Goal: Communication & Community: Answer question/provide support

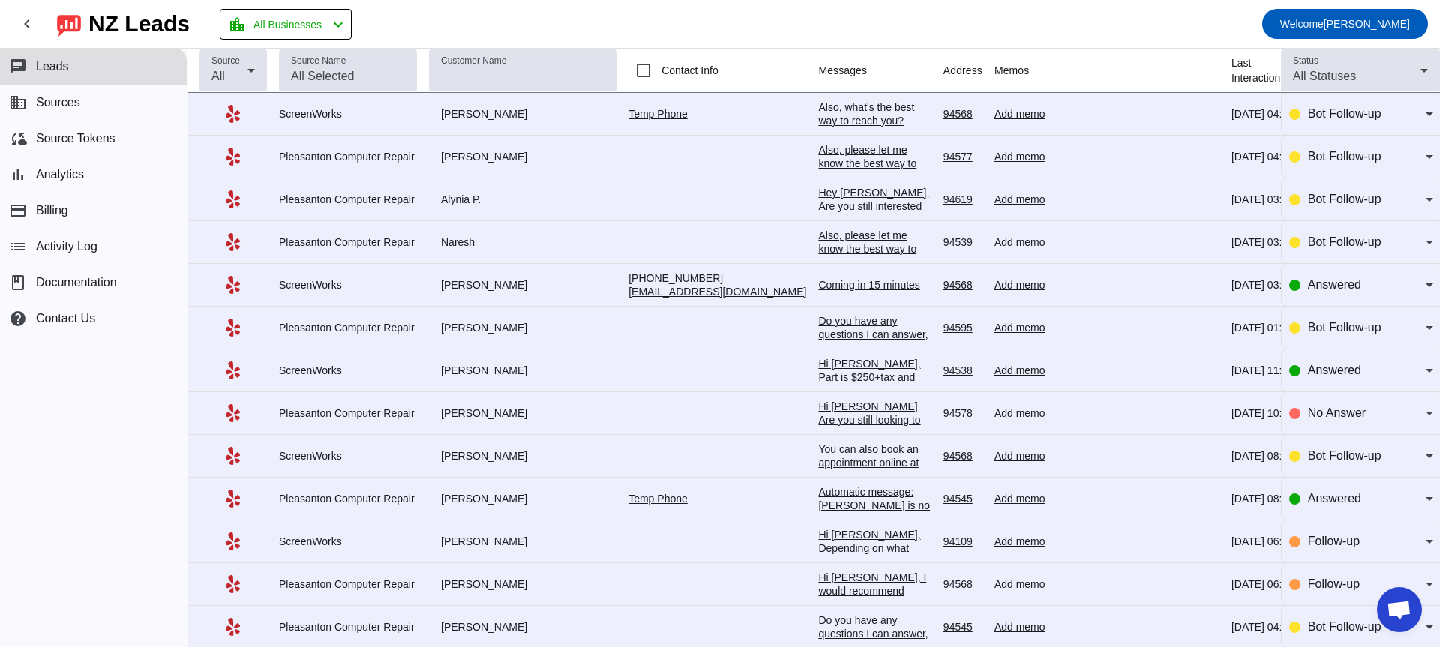
click at [415, 286] on div "ScreenWorks" at bounding box center [348, 284] width 138 height 13
click at [998, 289] on div "Add memo" at bounding box center [1106, 284] width 225 height 13
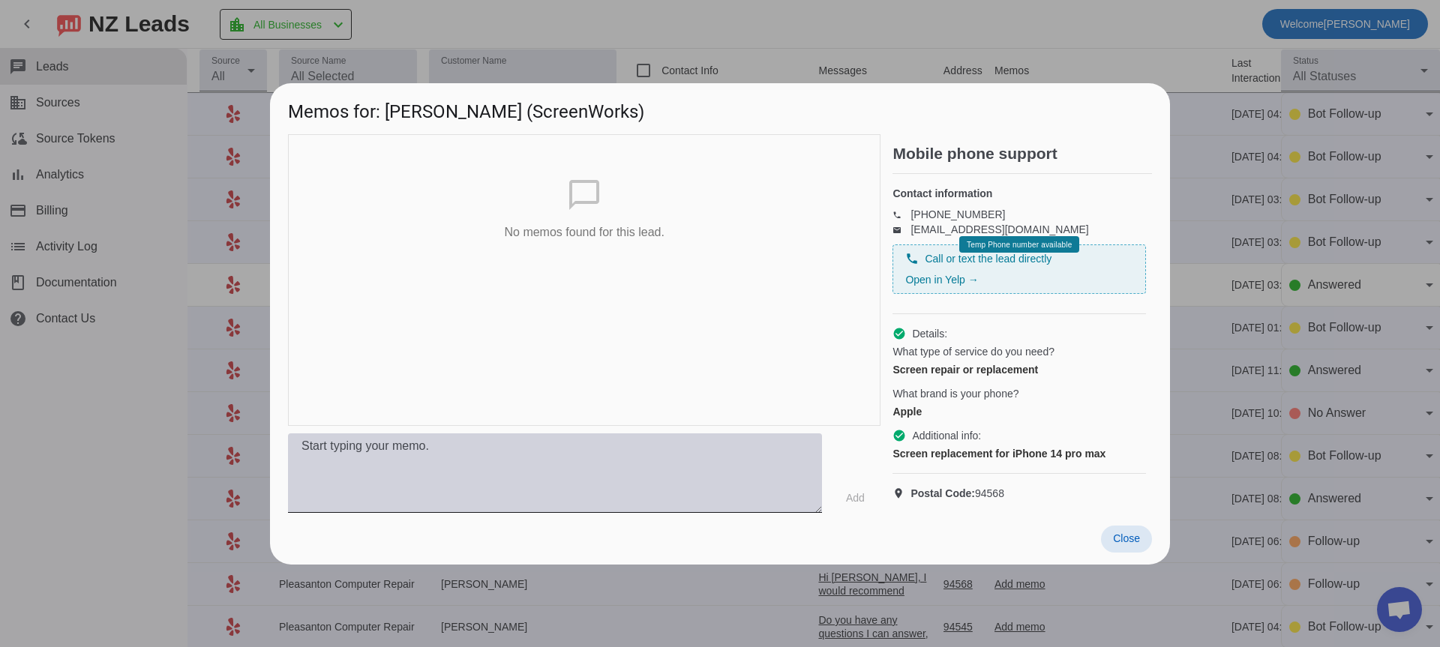
click at [477, 460] on textarea at bounding box center [555, 472] width 534 height 79
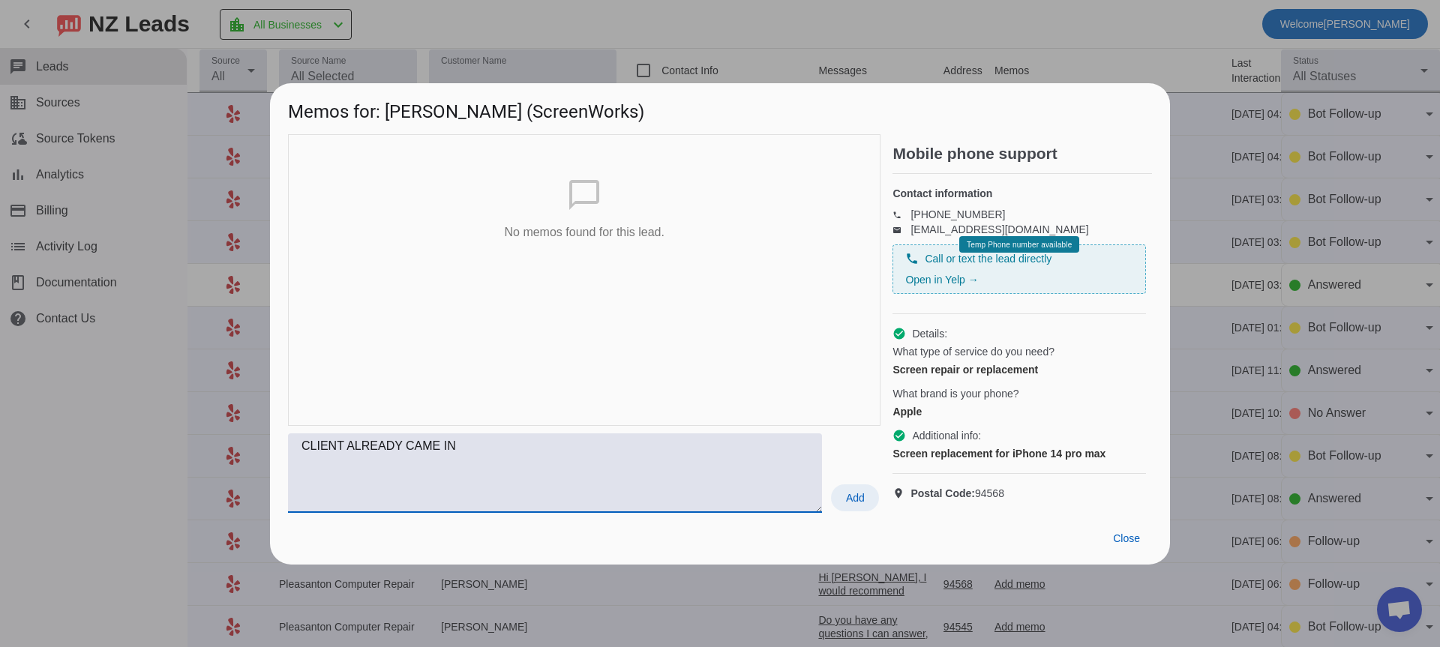
type textarea "CLIENT ALREADY CAME IN"
click at [846, 497] on span "Add" at bounding box center [855, 497] width 19 height 15
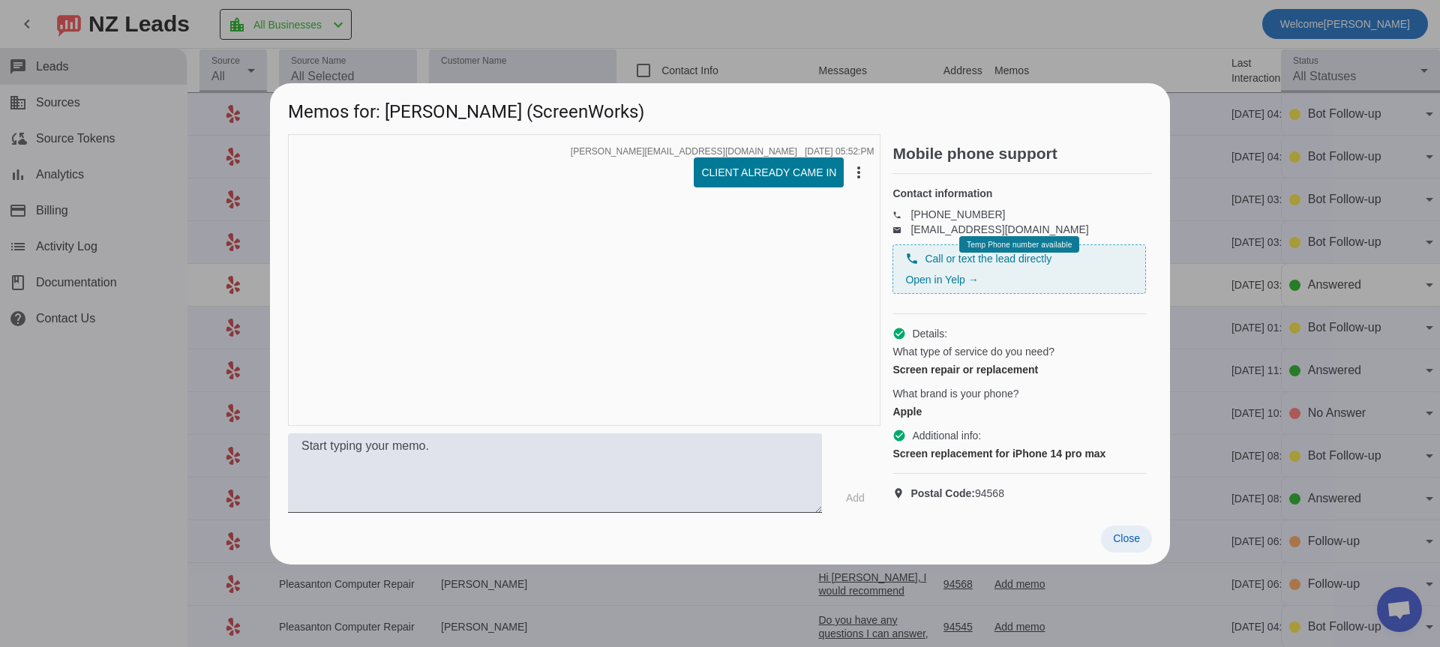
click at [1133, 537] on span "Close" at bounding box center [1126, 538] width 27 height 12
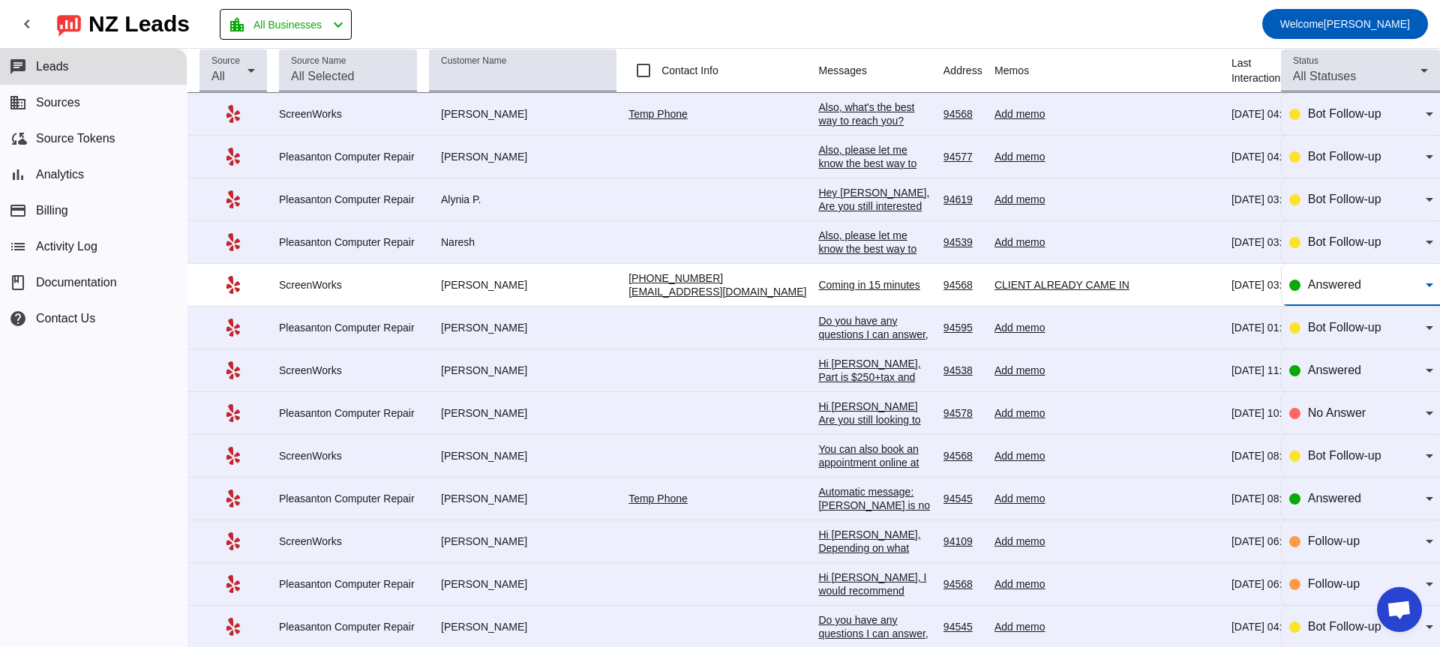
click at [1423, 289] on icon at bounding box center [1429, 285] width 18 height 18
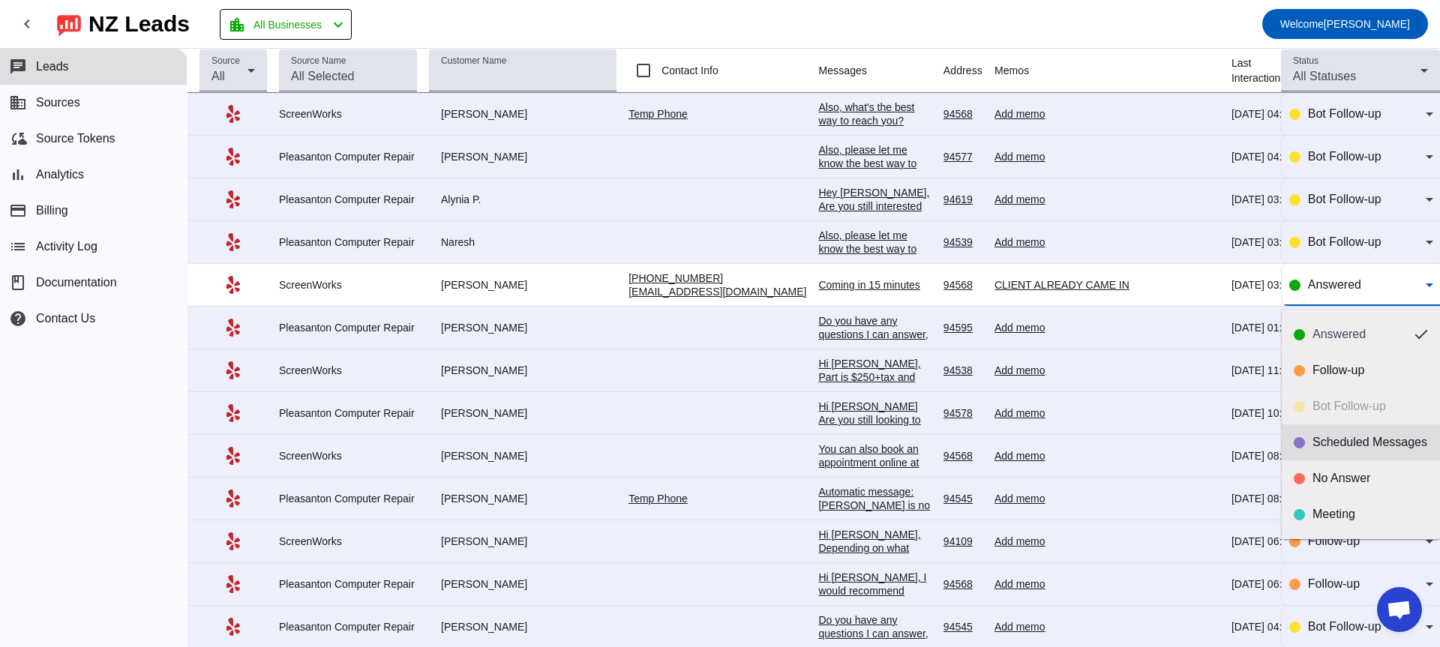
scroll to position [1, 0]
click at [1430, 290] on div at bounding box center [720, 323] width 1440 height 647
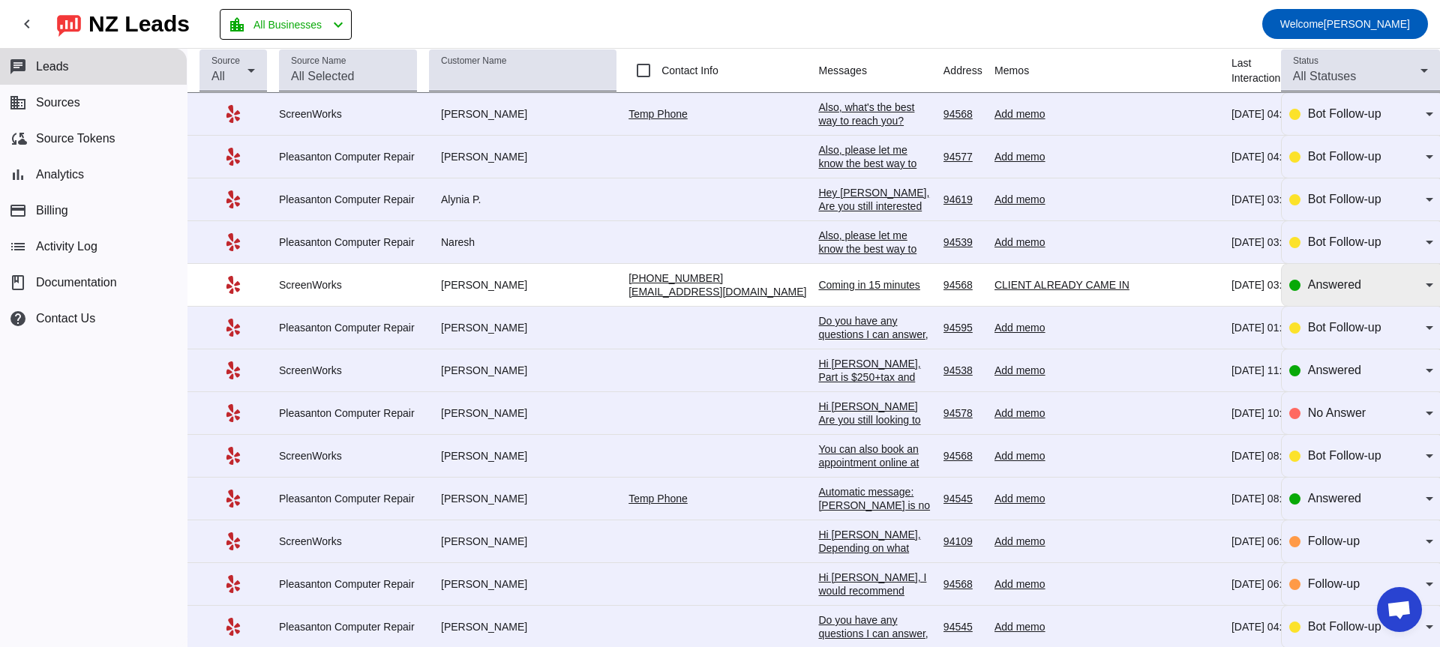
click at [1423, 292] on icon at bounding box center [1429, 285] width 18 height 18
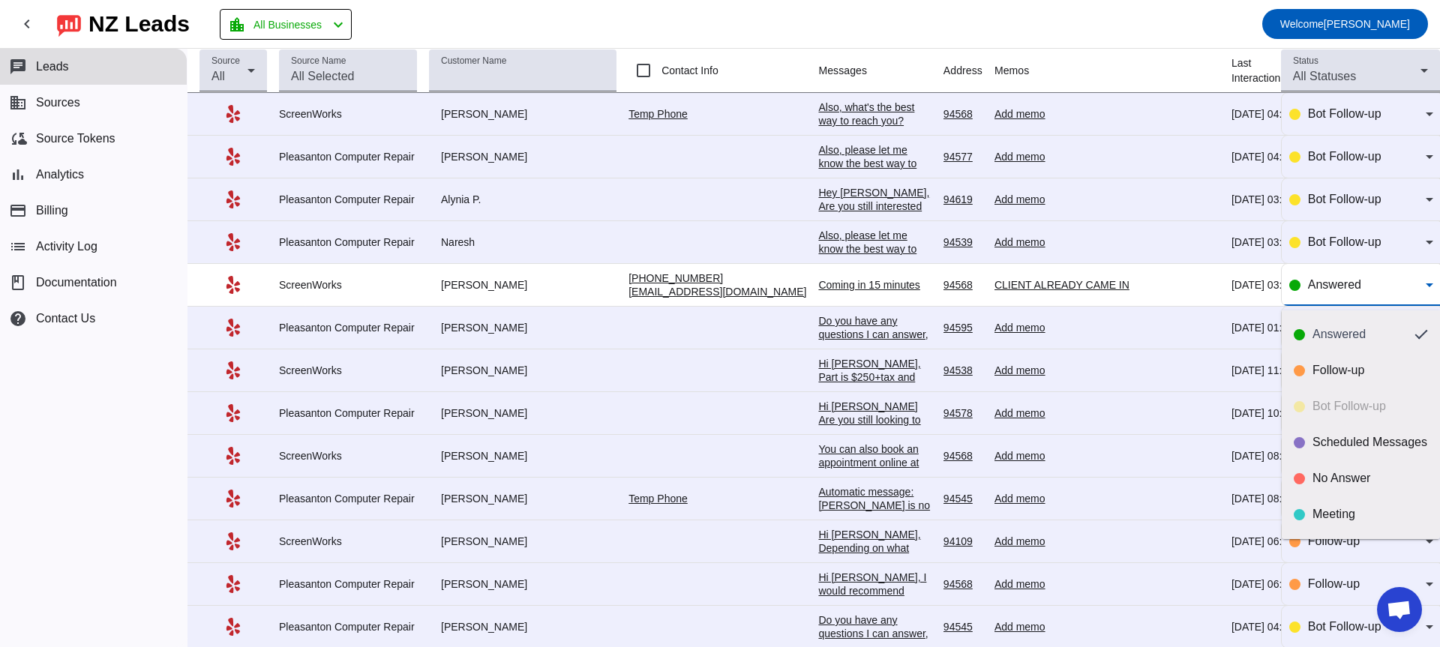
click at [1424, 292] on div at bounding box center [720, 323] width 1440 height 647
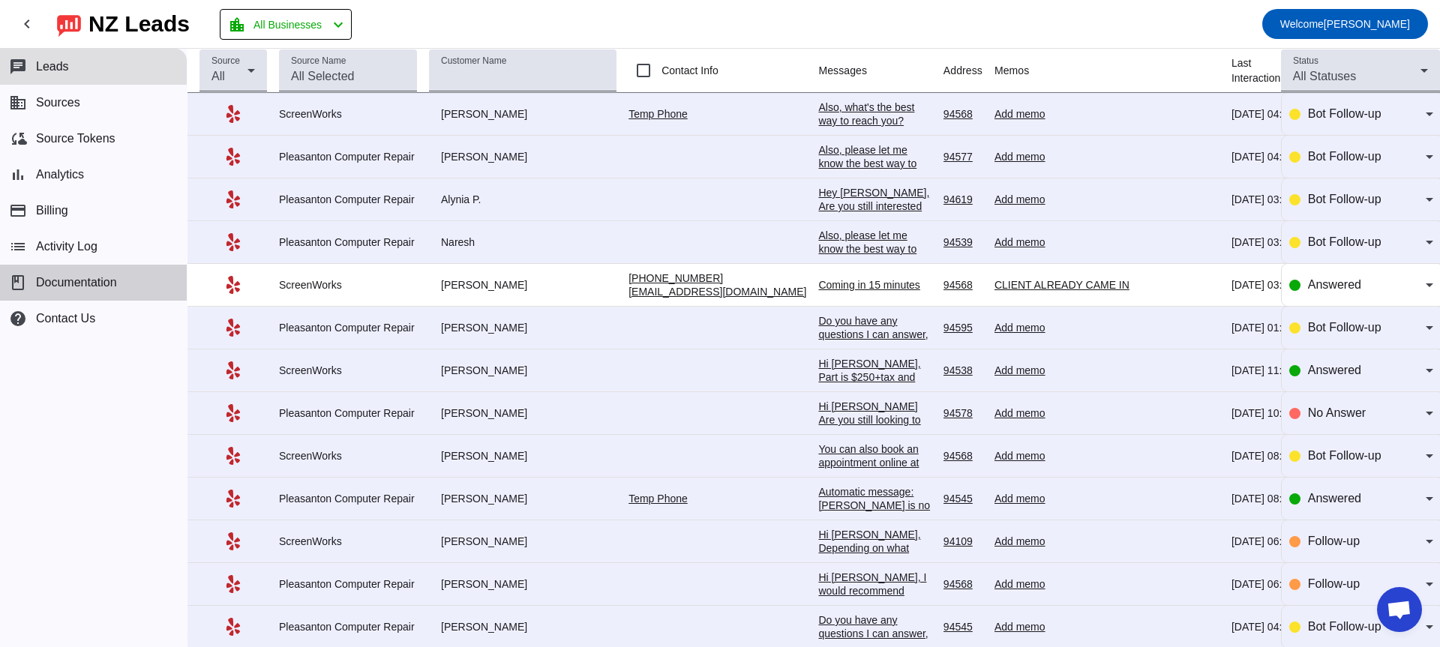
click at [113, 278] on span "Documentation" at bounding box center [76, 282] width 81 height 13
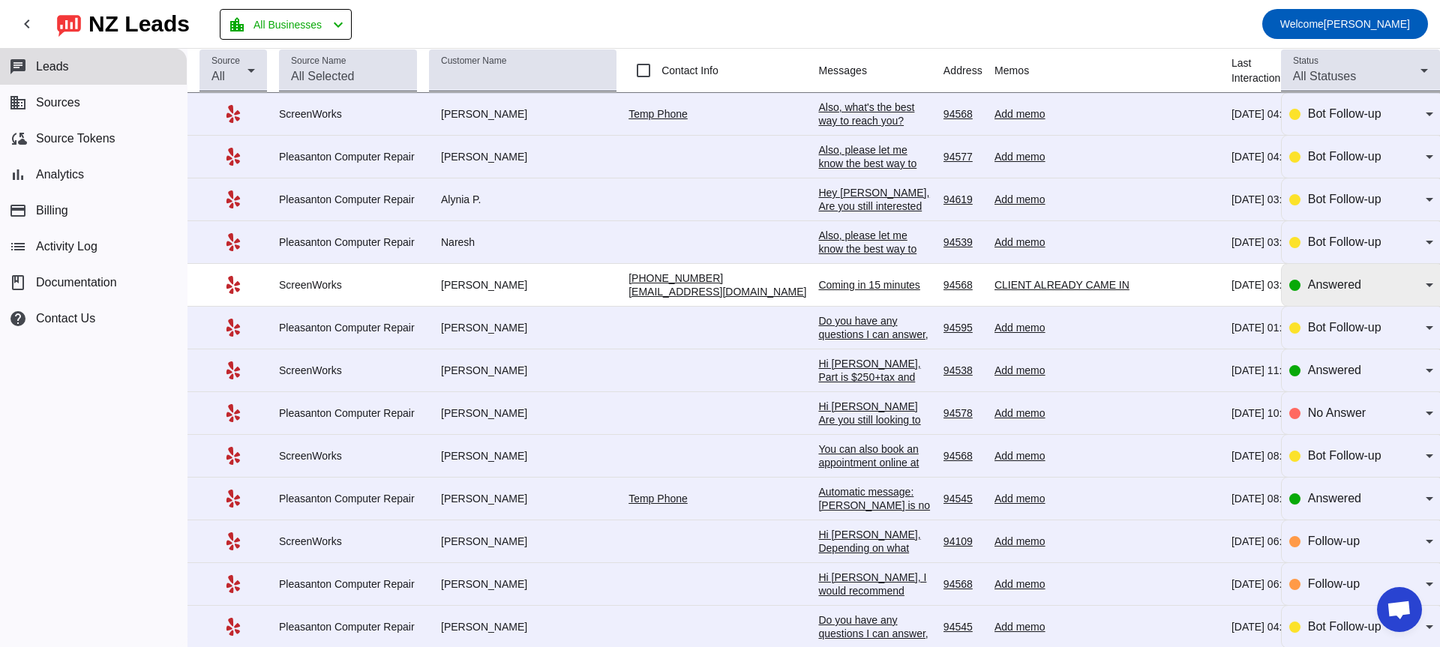
click at [1327, 283] on span "Answered" at bounding box center [1334, 284] width 53 height 13
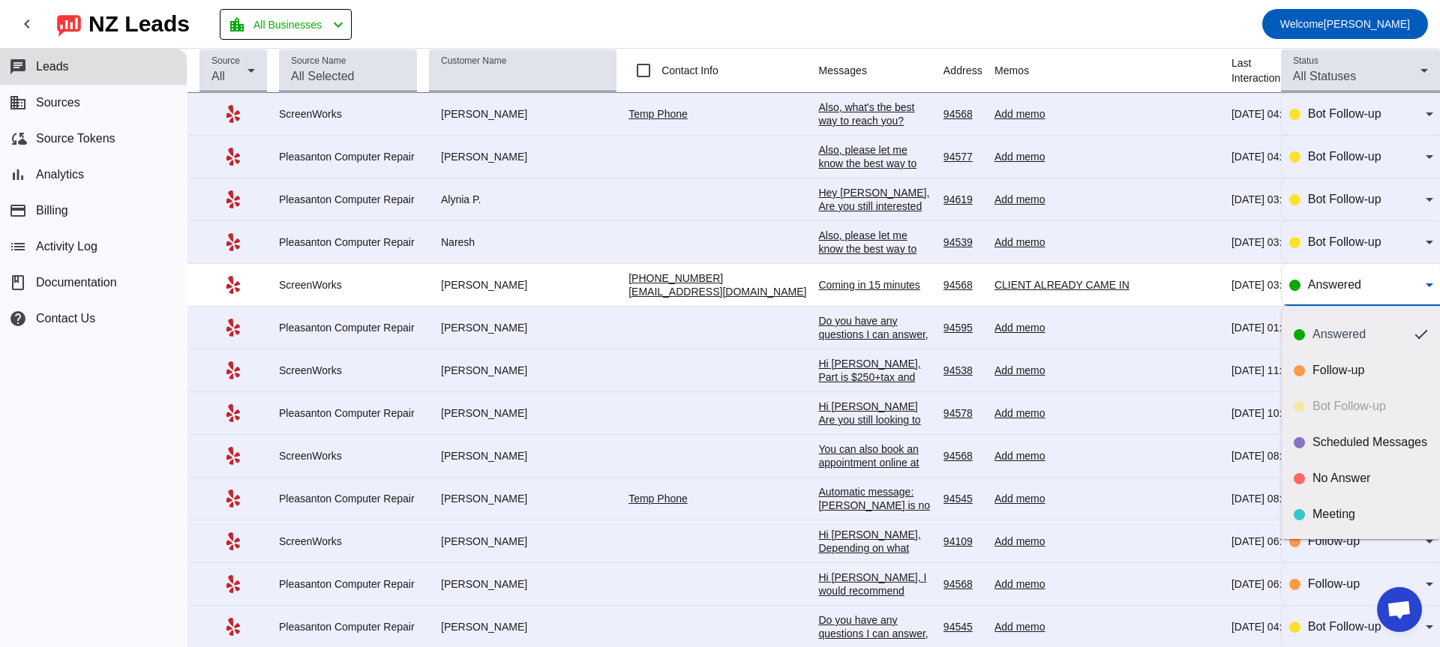
click at [1343, 292] on div at bounding box center [720, 323] width 1440 height 647
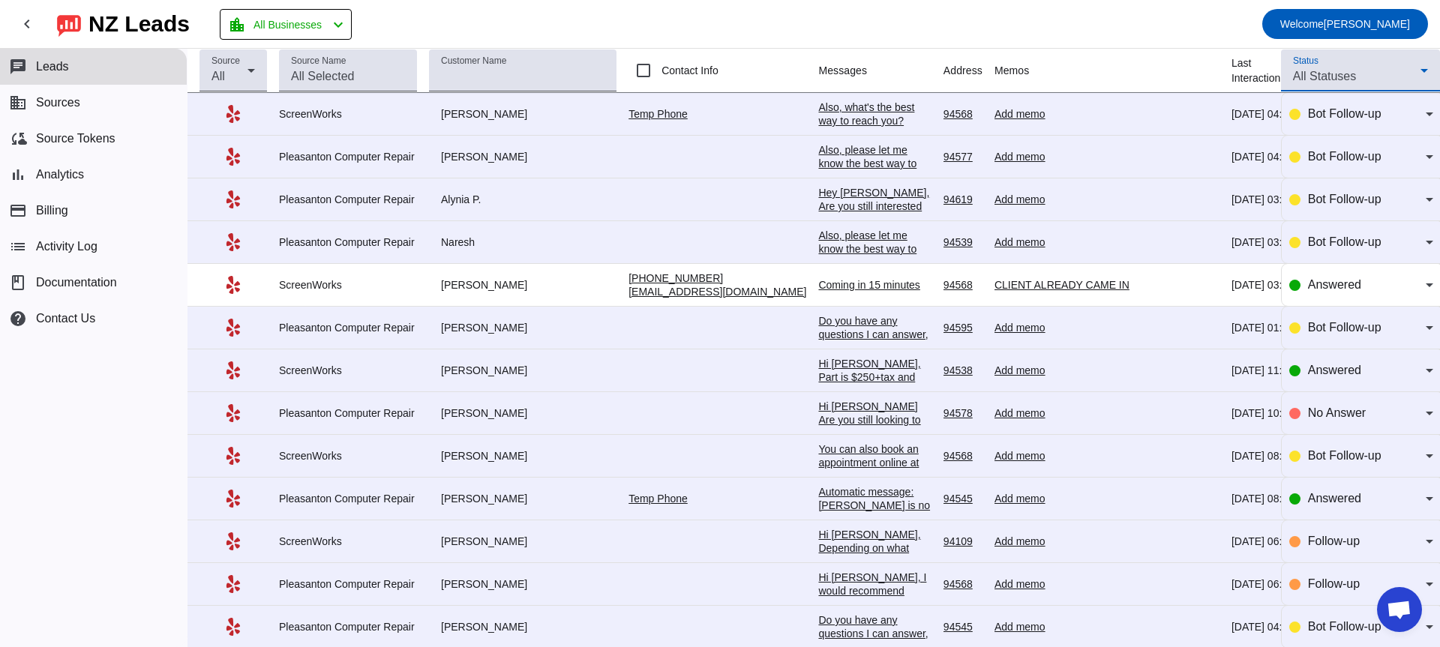
click at [1348, 76] on span "All Statuses" at bounding box center [1324, 76] width 63 height 13
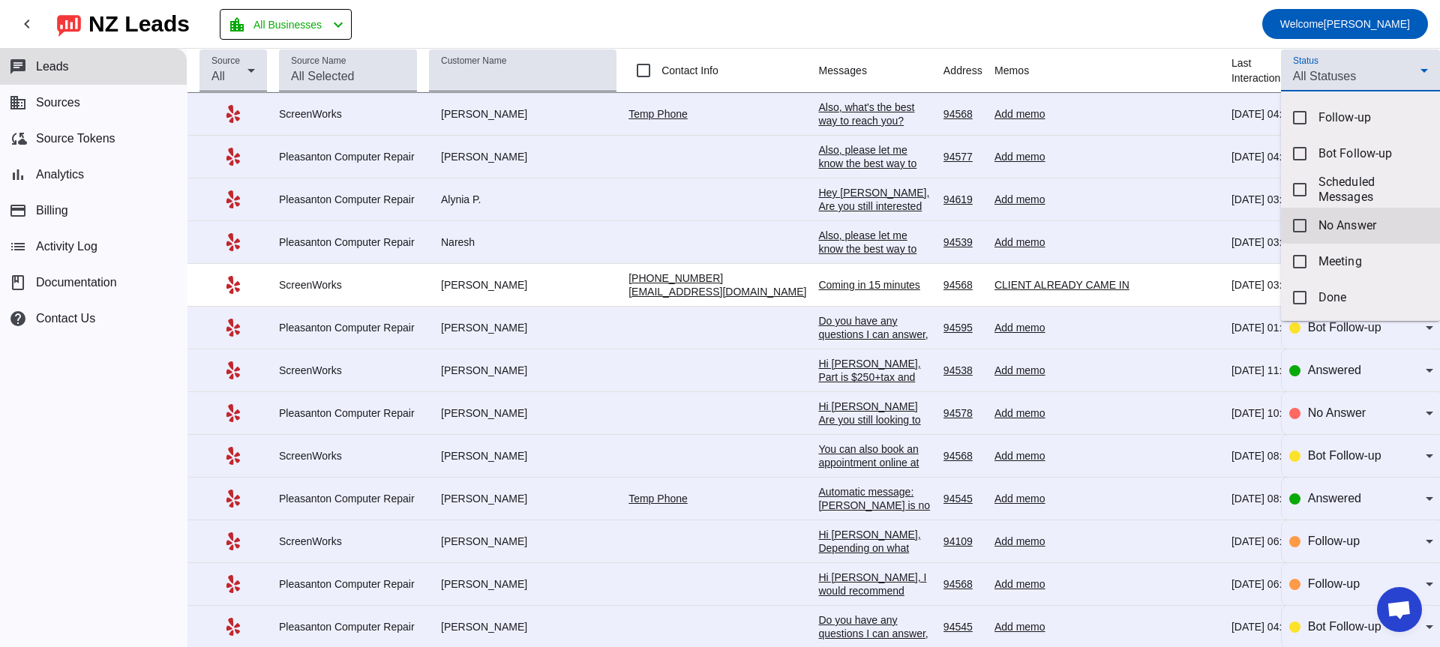
scroll to position [35, 0]
click at [1398, 63] on div at bounding box center [720, 323] width 1440 height 647
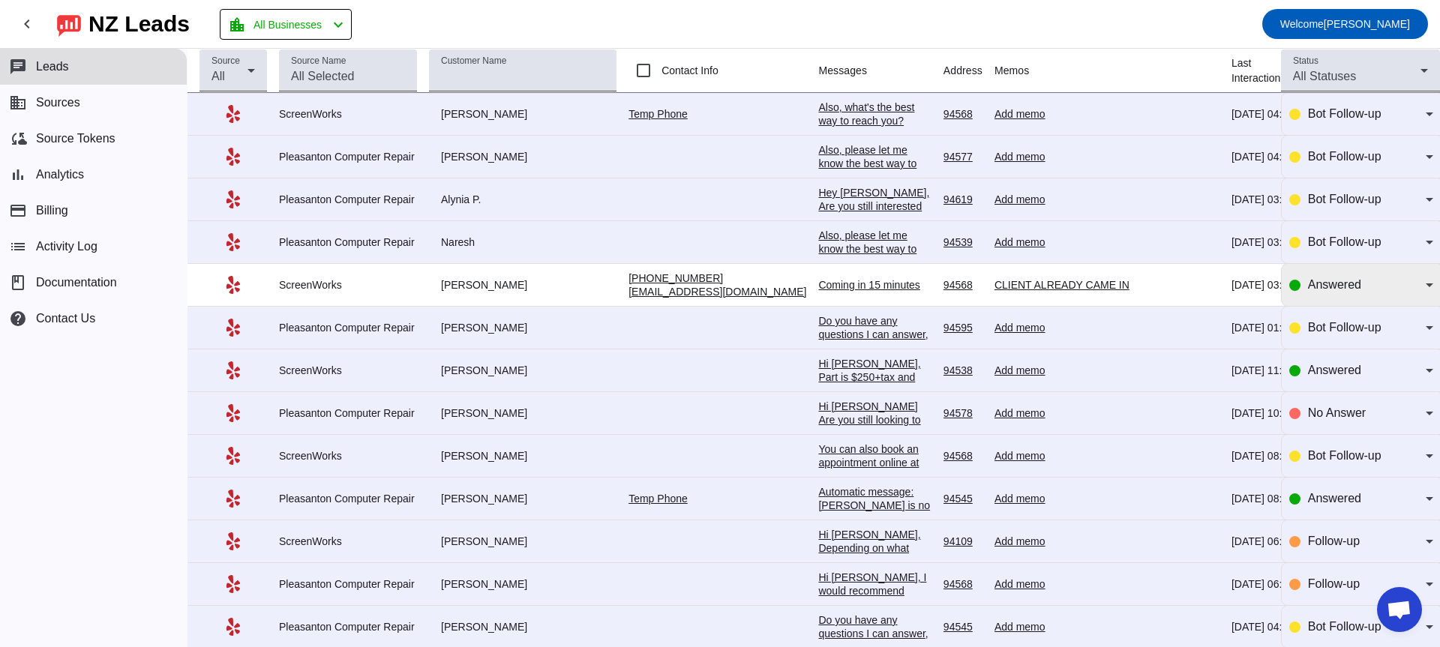
click at [1400, 289] on div "Answered" at bounding box center [1367, 285] width 118 height 18
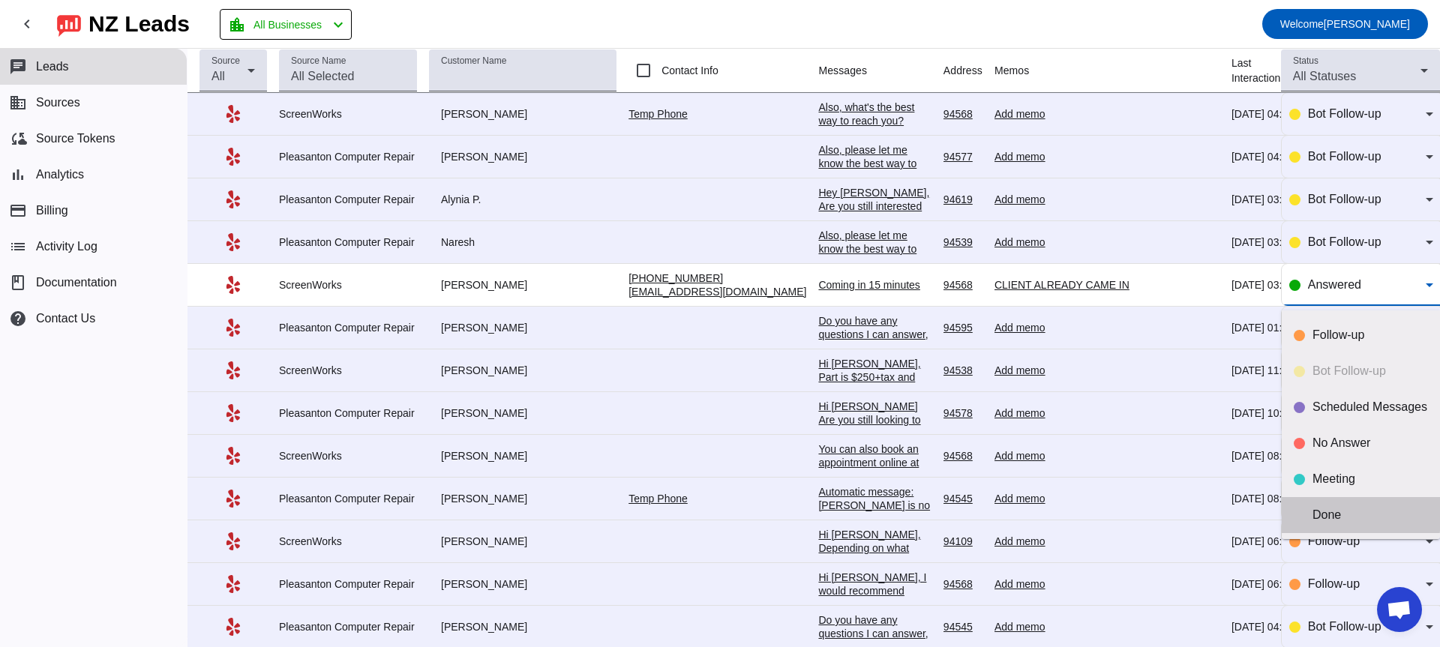
click at [1325, 513] on div "Done" at bounding box center [1369, 515] width 115 height 15
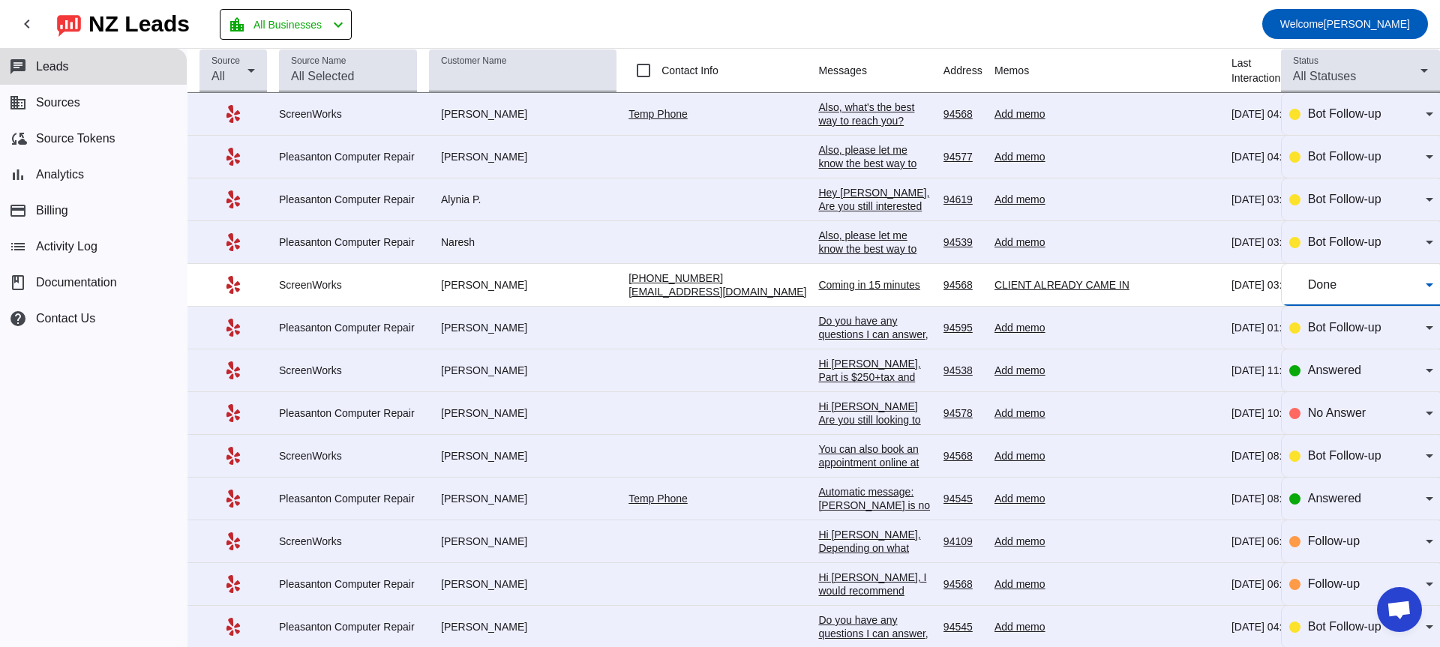
click at [1146, 61] on th "Memos" at bounding box center [1112, 71] width 237 height 44
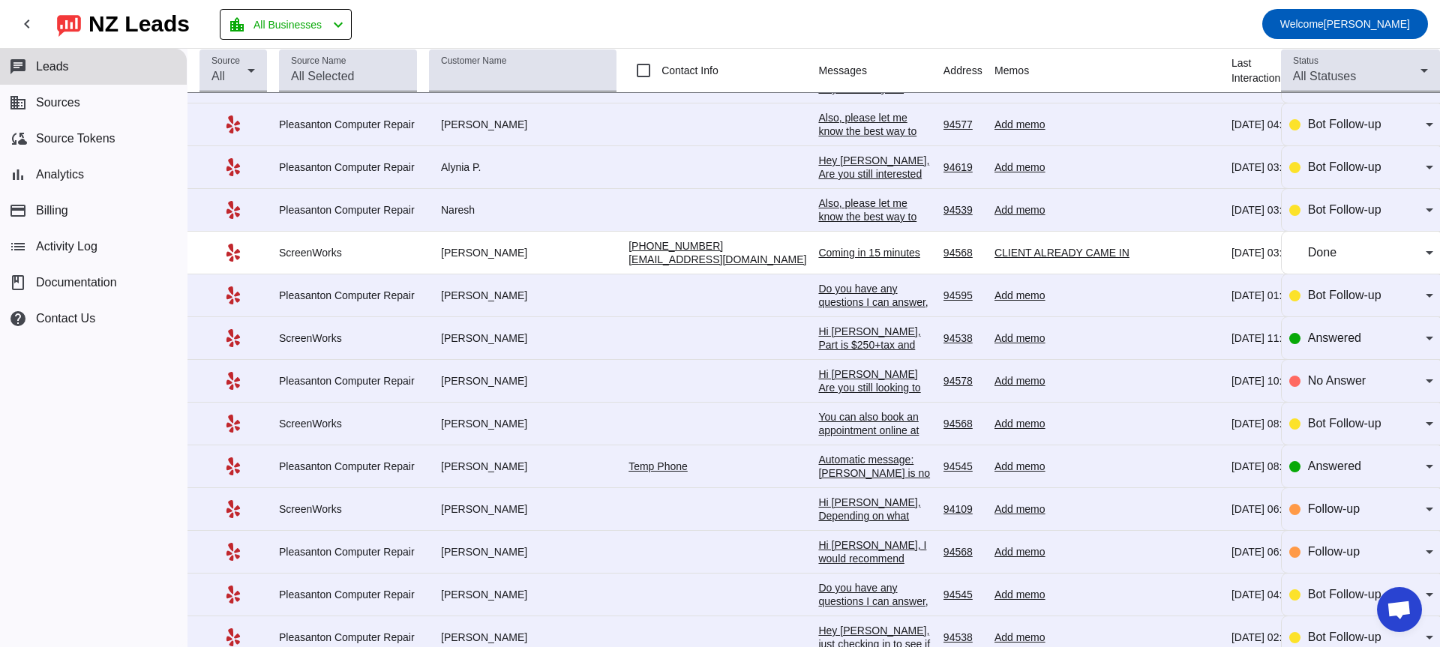
scroll to position [58, 0]
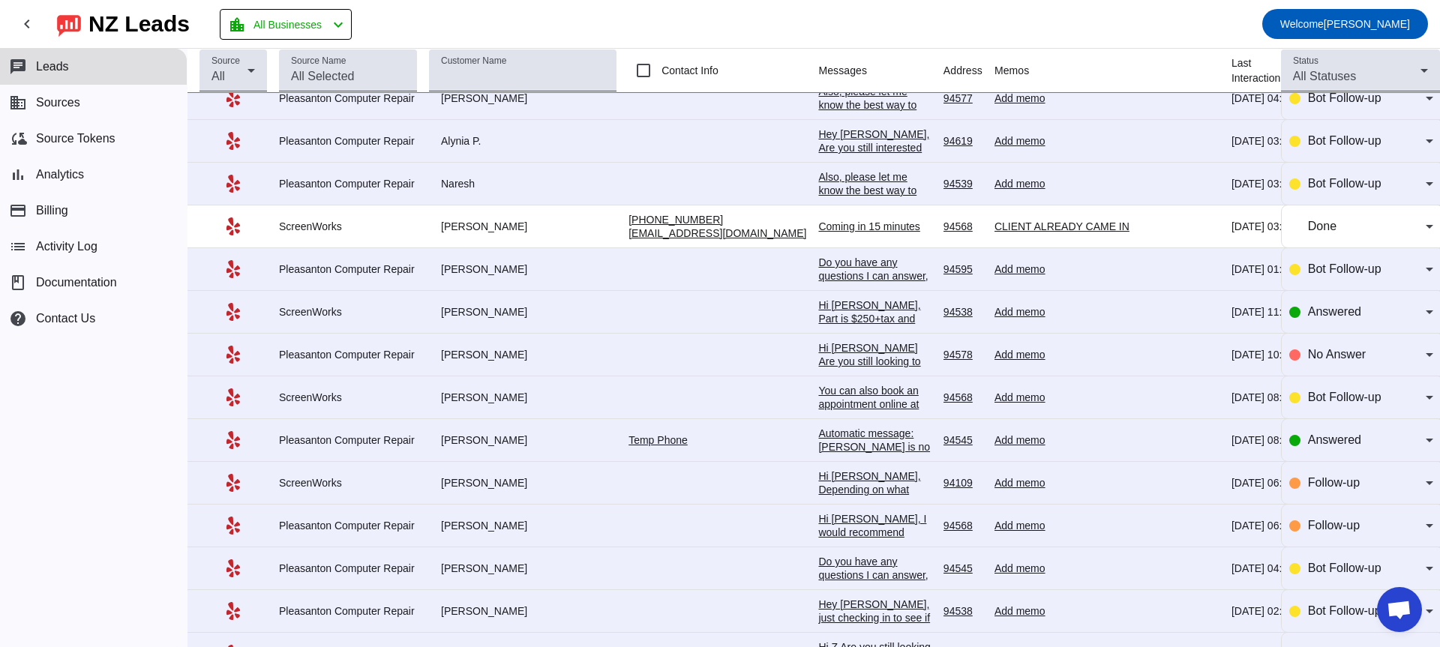
click at [843, 265] on div "Do you have any questions I can answer, looking for a specific price point? I'd…" at bounding box center [874, 289] width 112 height 67
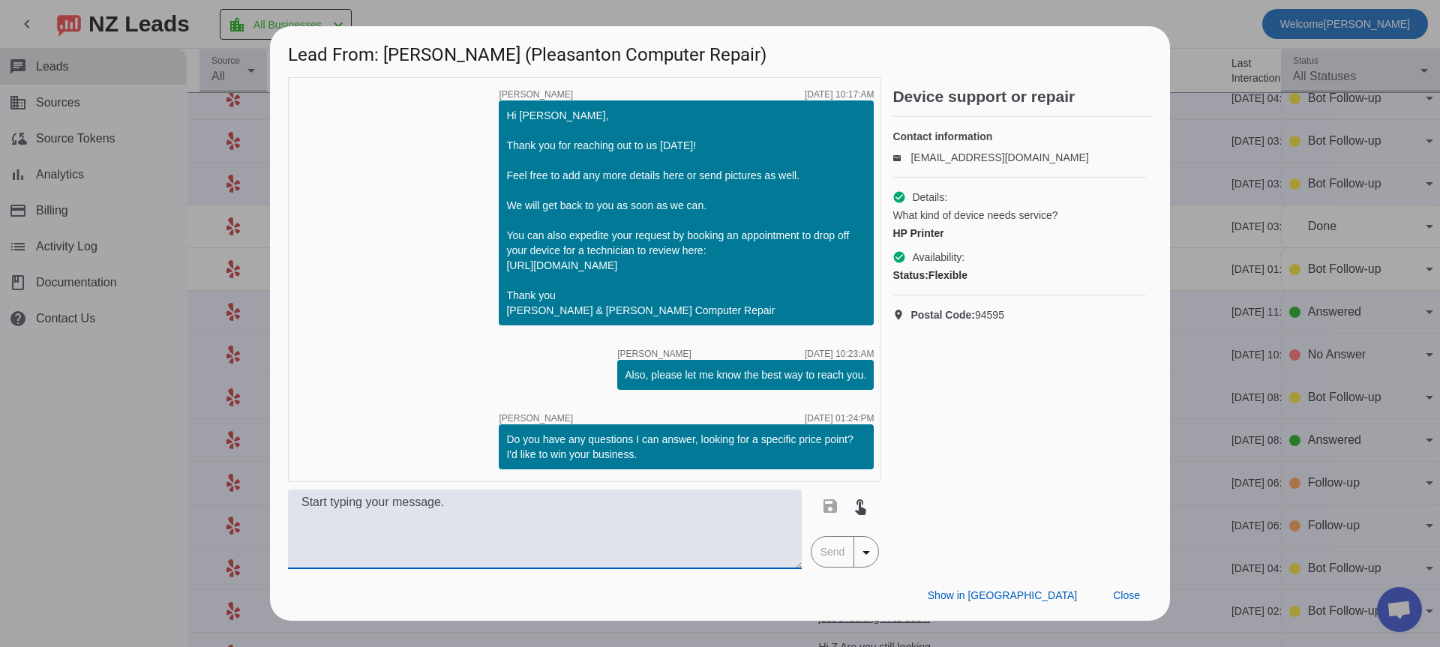
click at [376, 534] on textarea at bounding box center [545, 529] width 514 height 79
click at [861, 514] on mat-icon "touch_app" at bounding box center [860, 506] width 18 height 18
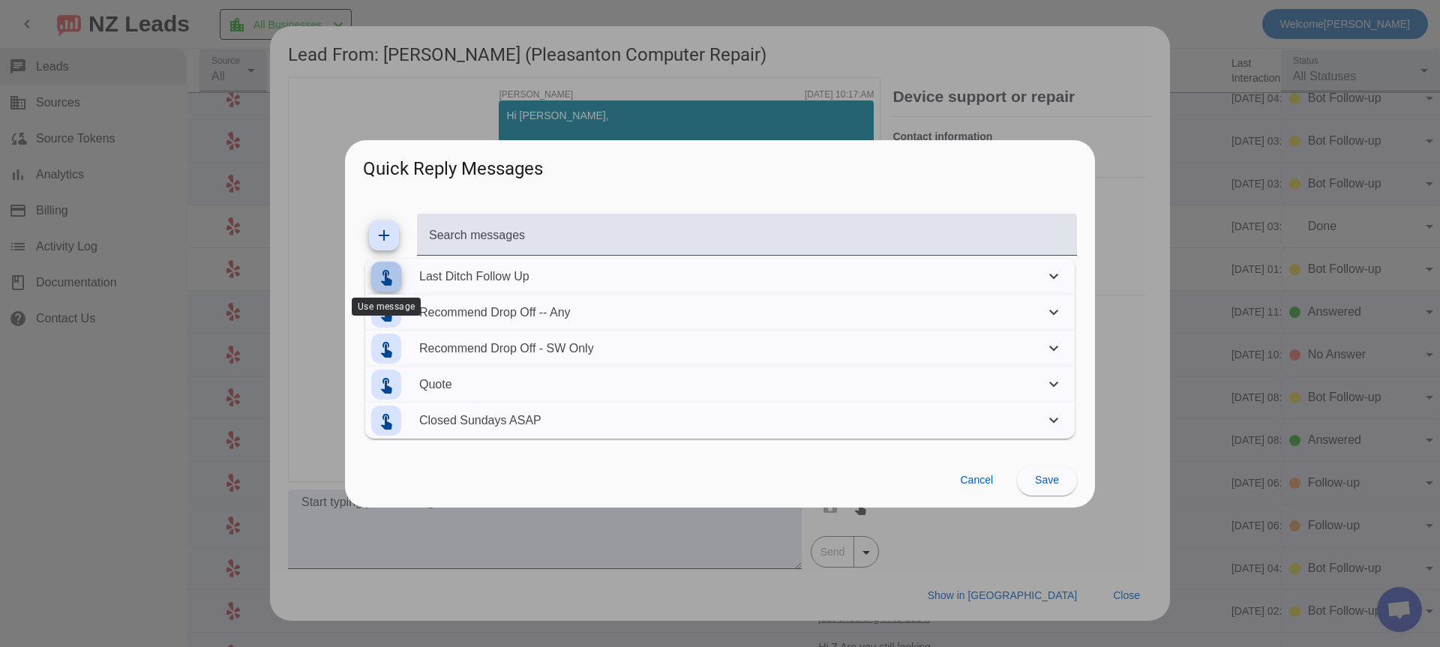
click at [392, 274] on mat-icon "touch_app" at bounding box center [386, 277] width 18 height 18
type textarea "Hi #customer_first_name# I just wanted to follow up one last time before close …"
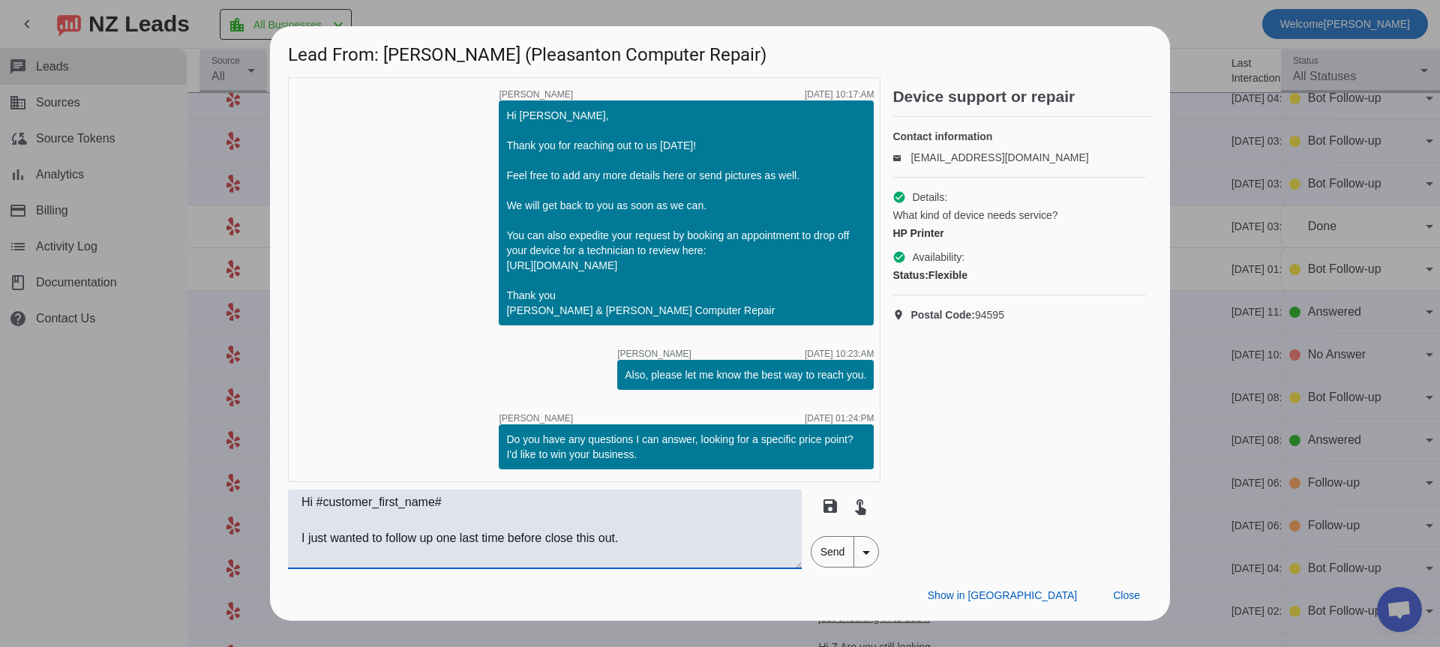
click at [466, 512] on textarea "Hi #customer_first_name# I just wanted to follow up one last time before close …" at bounding box center [545, 529] width 514 height 79
drag, startPoint x: 472, startPoint y: 511, endPoint x: 316, endPoint y: 505, distance: 155.3
click at [316, 505] on textarea "Hi #customer_first_name# I just wanted to follow up one last time before close …" at bounding box center [545, 529] width 514 height 79
click at [854, 508] on mat-icon "touch_app" at bounding box center [860, 506] width 18 height 18
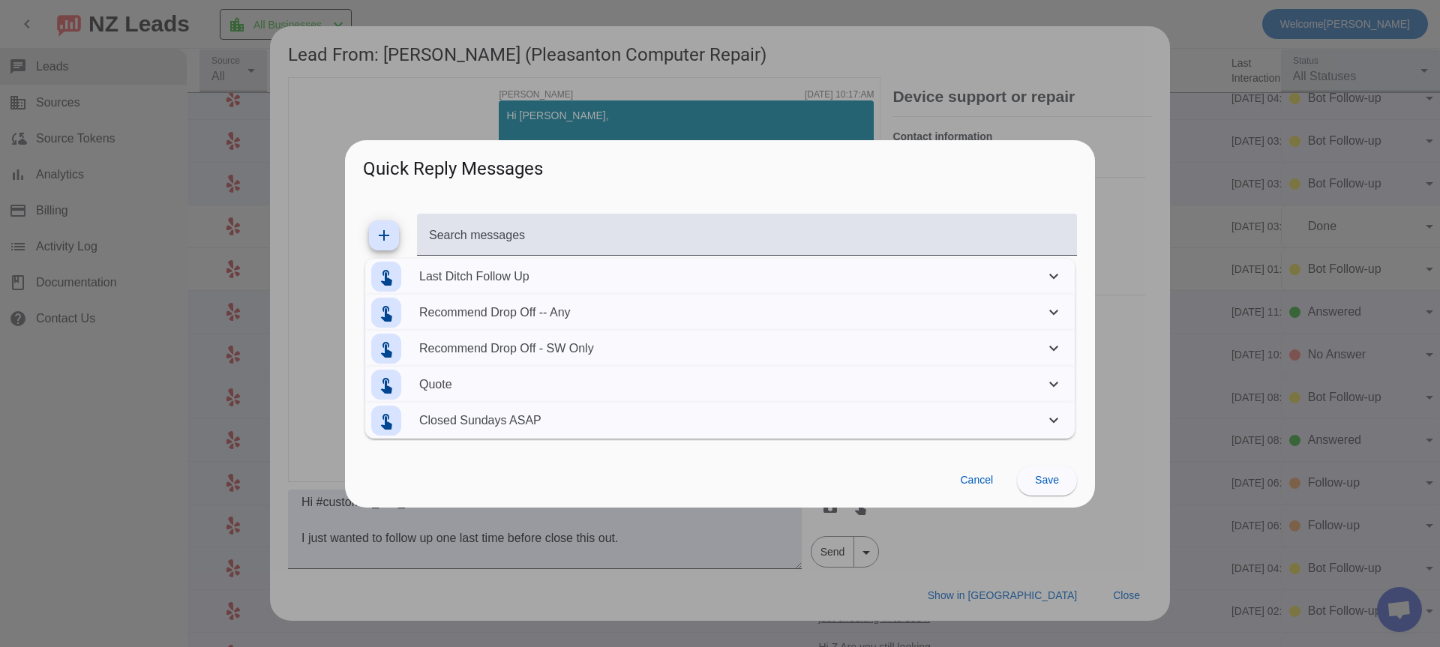
click at [527, 271] on mat-panel-description "Last Ditch Follow Up" at bounding box center [728, 277] width 619 height 42
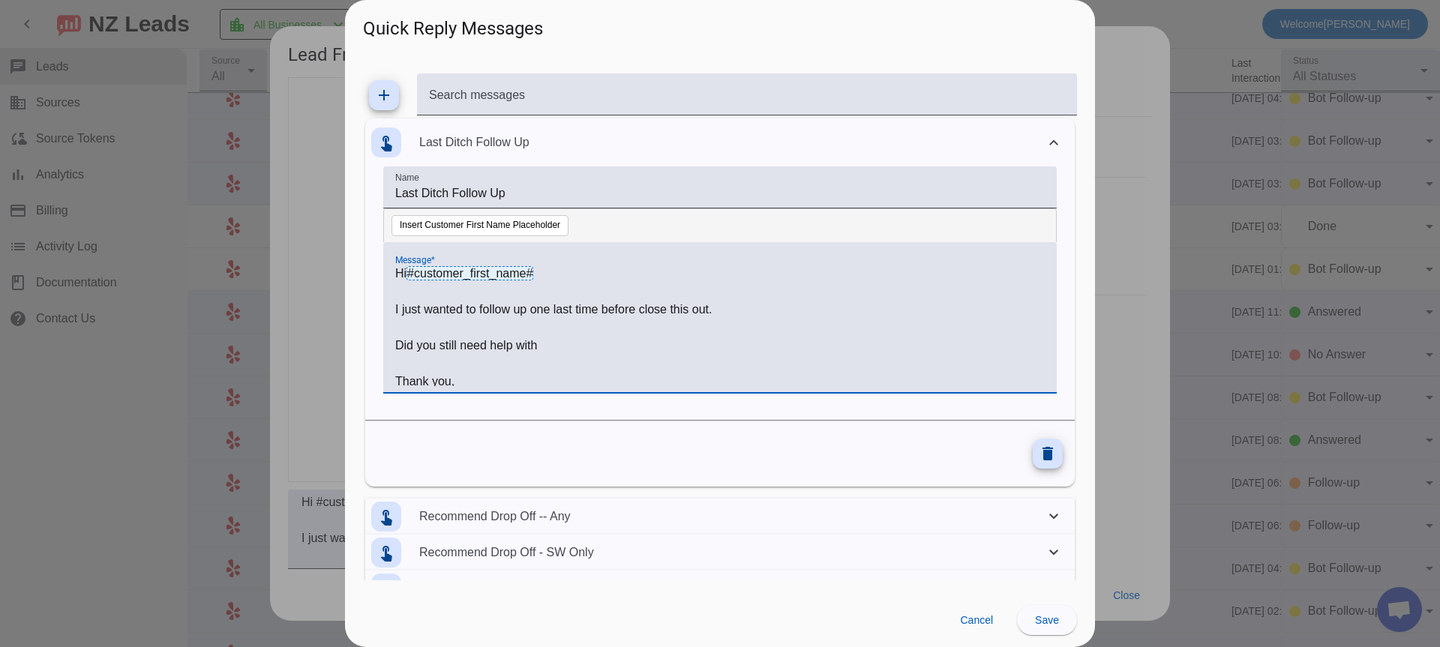
click at [483, 266] on span "#customer_first_name#" at bounding box center [469, 273] width 127 height 14
drag, startPoint x: 556, startPoint y: 268, endPoint x: 412, endPoint y: 268, distance: 144.7
click at [412, 267] on p "Hi #customer_first_name#" at bounding box center [719, 274] width 649 height 18
click at [482, 221] on button "Insert Customer First Name Placeholder" at bounding box center [479, 225] width 177 height 21
click at [1056, 621] on span "Save" at bounding box center [1047, 620] width 24 height 12
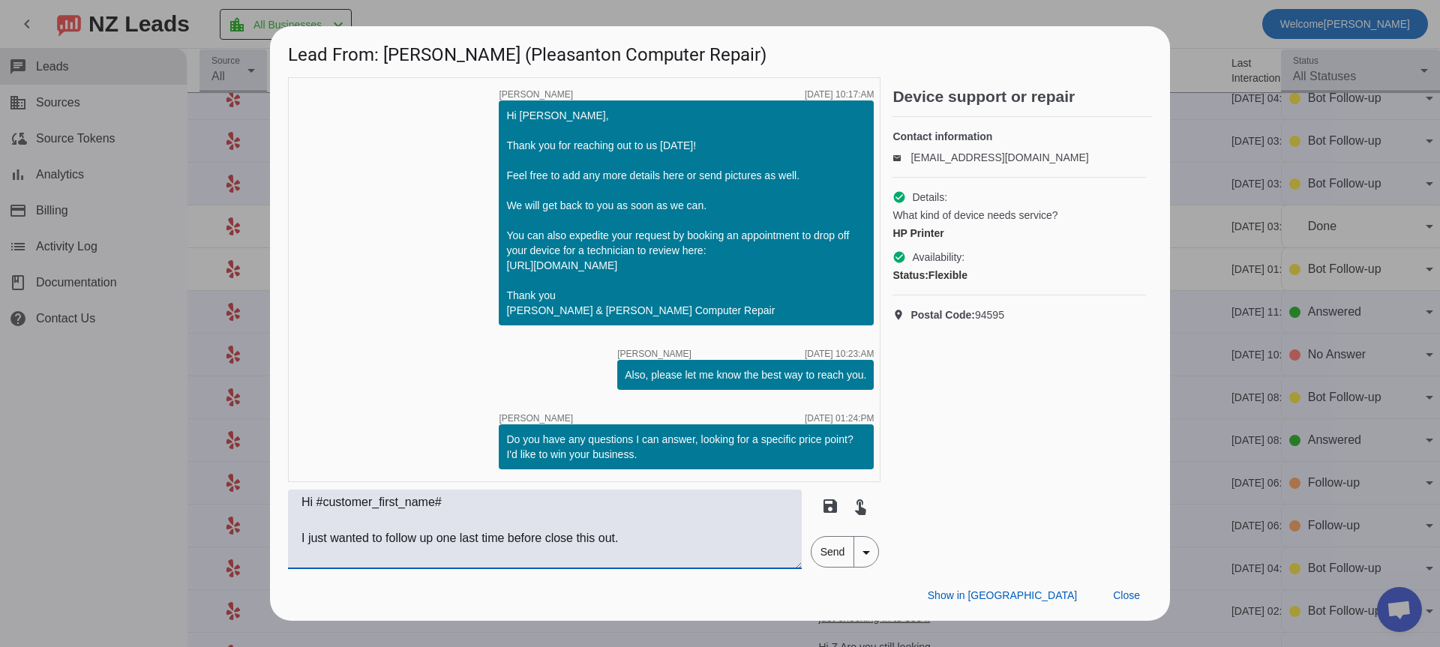
click at [702, 538] on textarea "Hi #customer_first_name# I just wanted to follow up one last time before close …" at bounding box center [545, 529] width 514 height 79
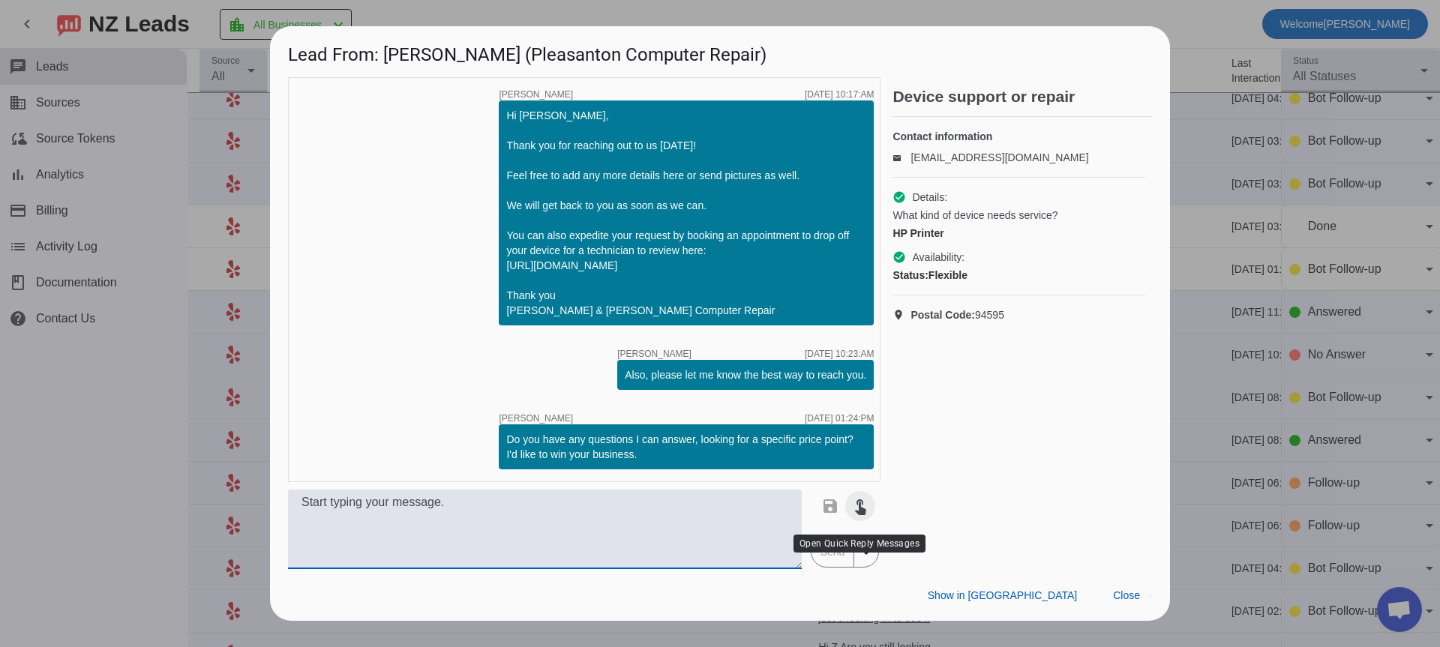
click at [858, 515] on mat-icon "touch_app" at bounding box center [860, 506] width 18 height 18
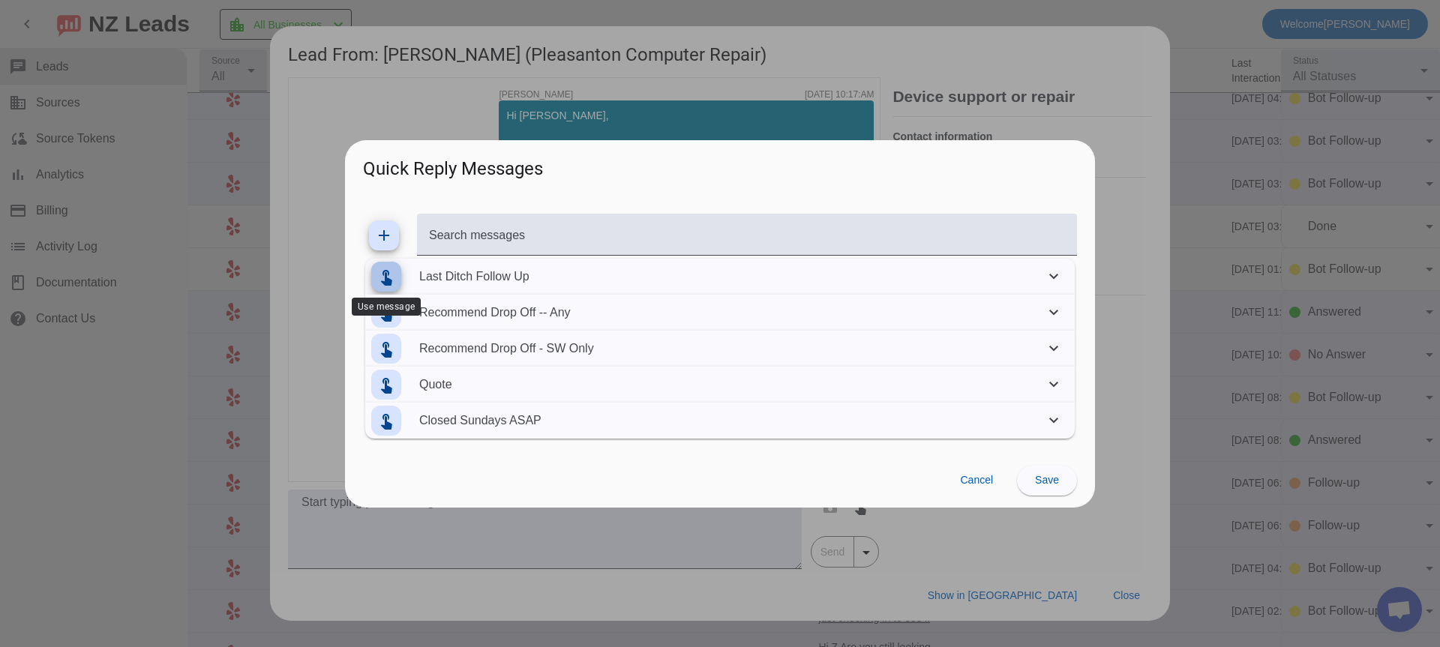
click at [378, 277] on mat-icon "touch_app" at bounding box center [386, 277] width 18 height 18
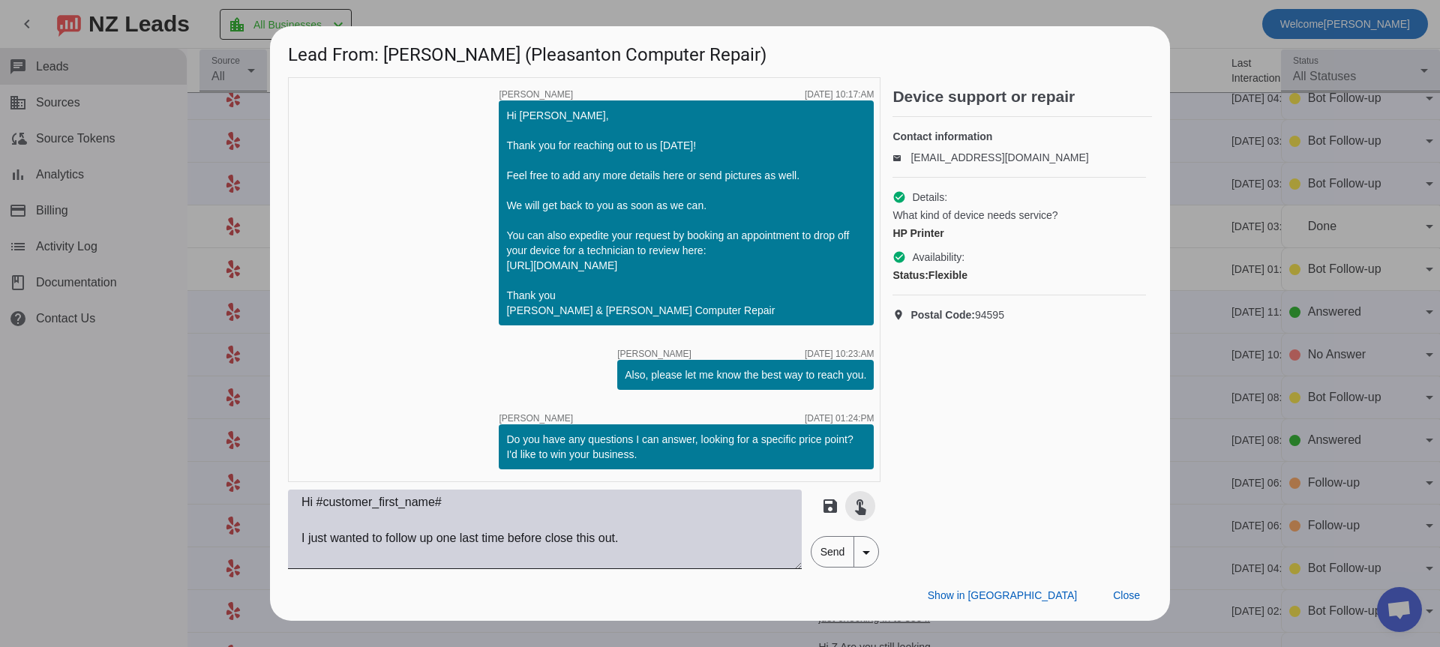
click at [514, 541] on textarea "Hi #customer_first_name# I just wanted to follow up one last time before close …" at bounding box center [545, 529] width 514 height 79
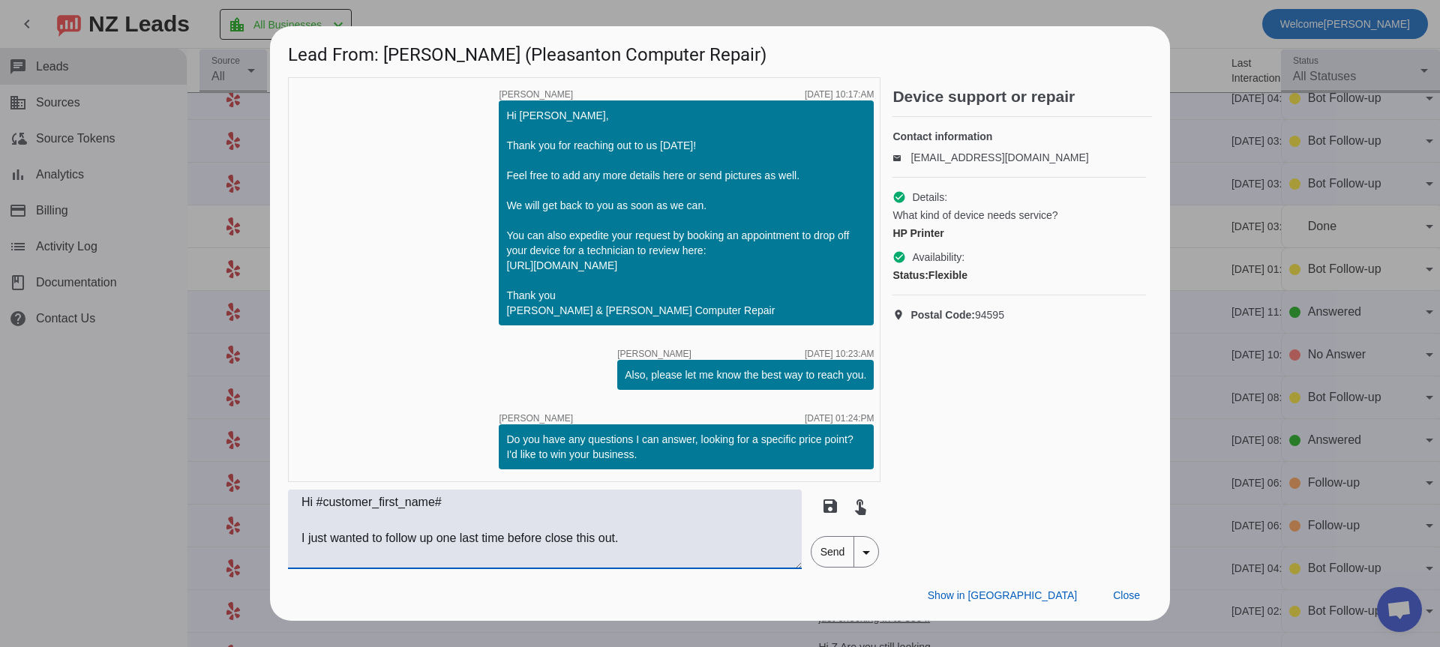
drag, startPoint x: 479, startPoint y: 509, endPoint x: 315, endPoint y: 511, distance: 164.2
click at [315, 511] on textarea "Hi #customer_first_name# I just wanted to follow up one last time before close …" at bounding box center [545, 529] width 514 height 79
type textarea "Hi I just wanted to follow up one last time before close this out. Did you stil…"
click at [861, 513] on mat-icon "touch_app" at bounding box center [860, 506] width 18 height 18
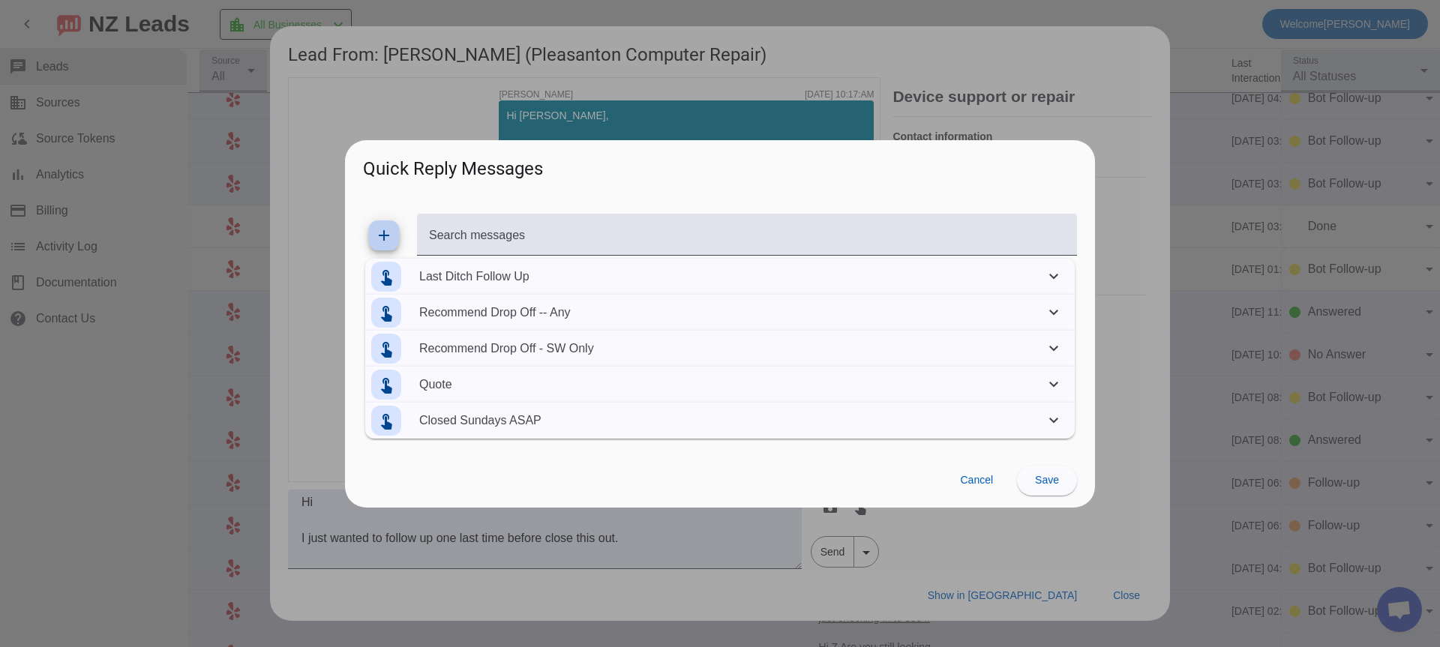
click at [1056, 273] on icon at bounding box center [1053, 277] width 18 height 18
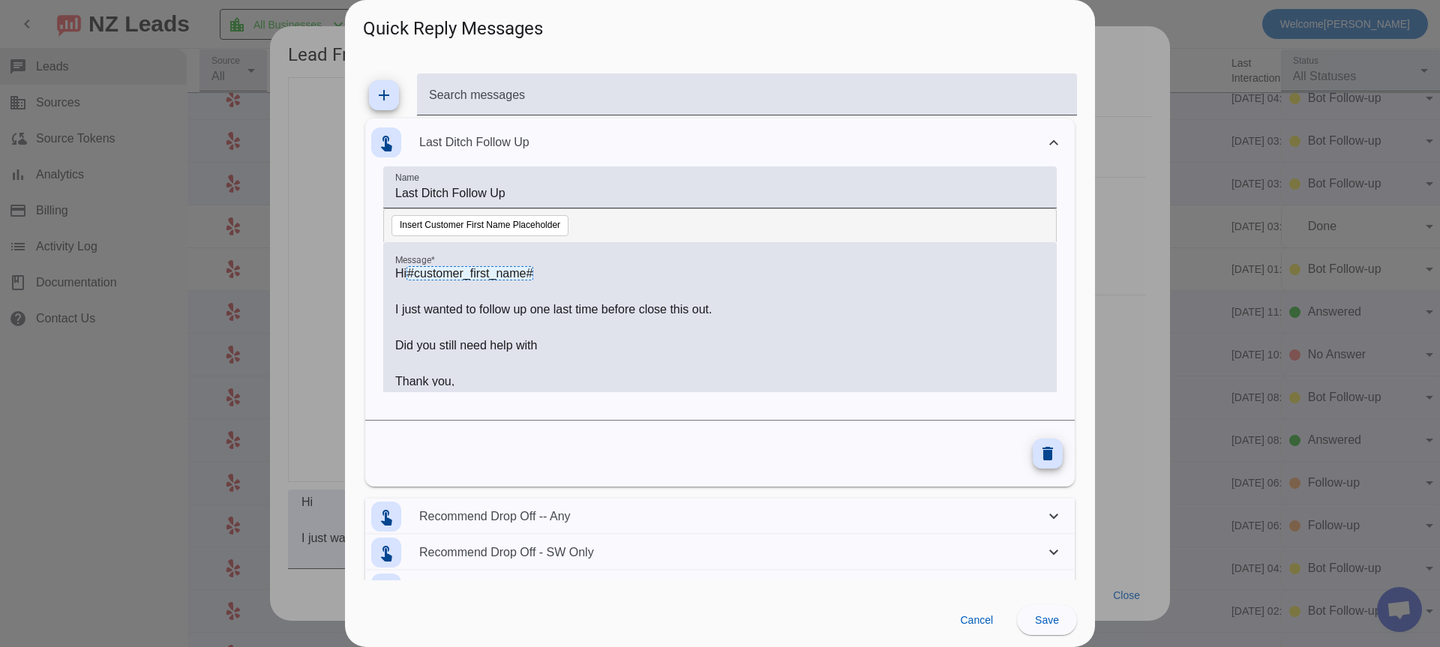
click at [550, 262] on div "Hi #customer_first_name# I just wanted to follow up one last time before close …" at bounding box center [719, 317] width 673 height 150
click at [553, 268] on p "Hi #customer_first_name#" at bounding box center [719, 274] width 649 height 18
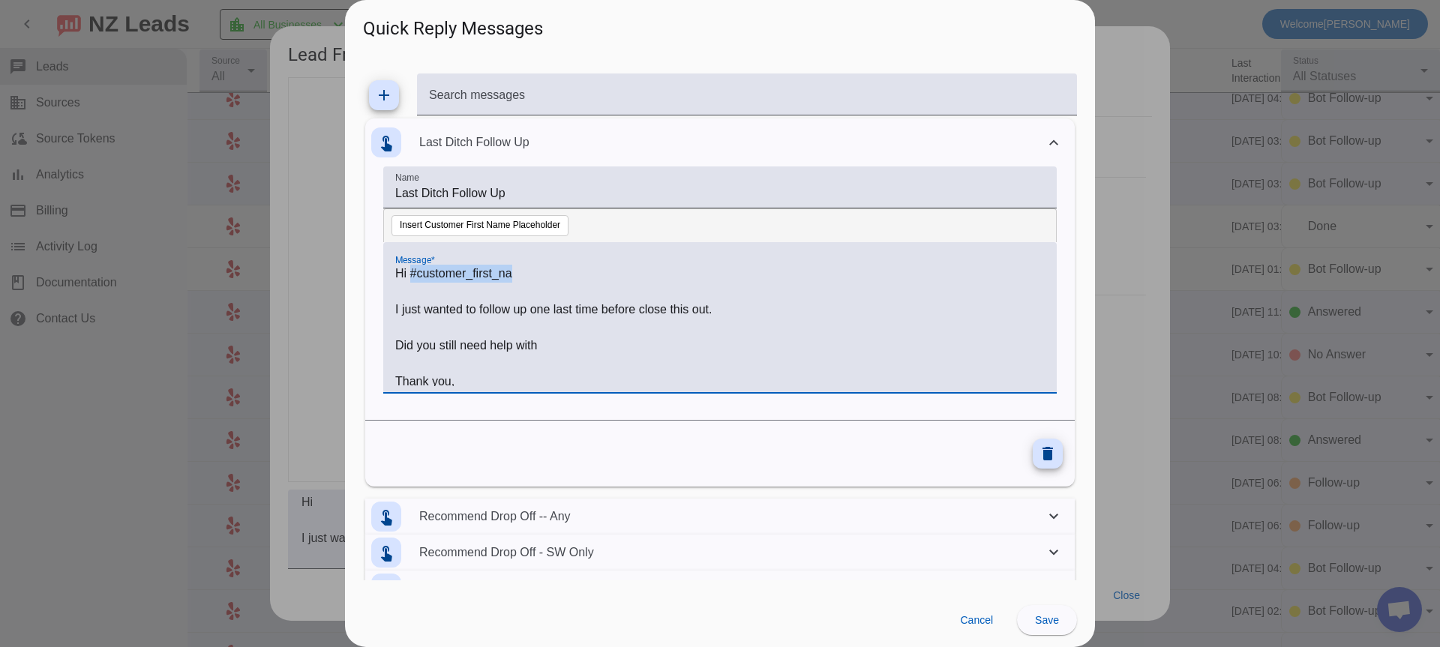
drag, startPoint x: 554, startPoint y: 270, endPoint x: 414, endPoint y: 276, distance: 140.3
click at [414, 276] on p "Hi #customer_first_na" at bounding box center [719, 274] width 649 height 18
click at [1050, 620] on span "Save" at bounding box center [1047, 620] width 24 height 12
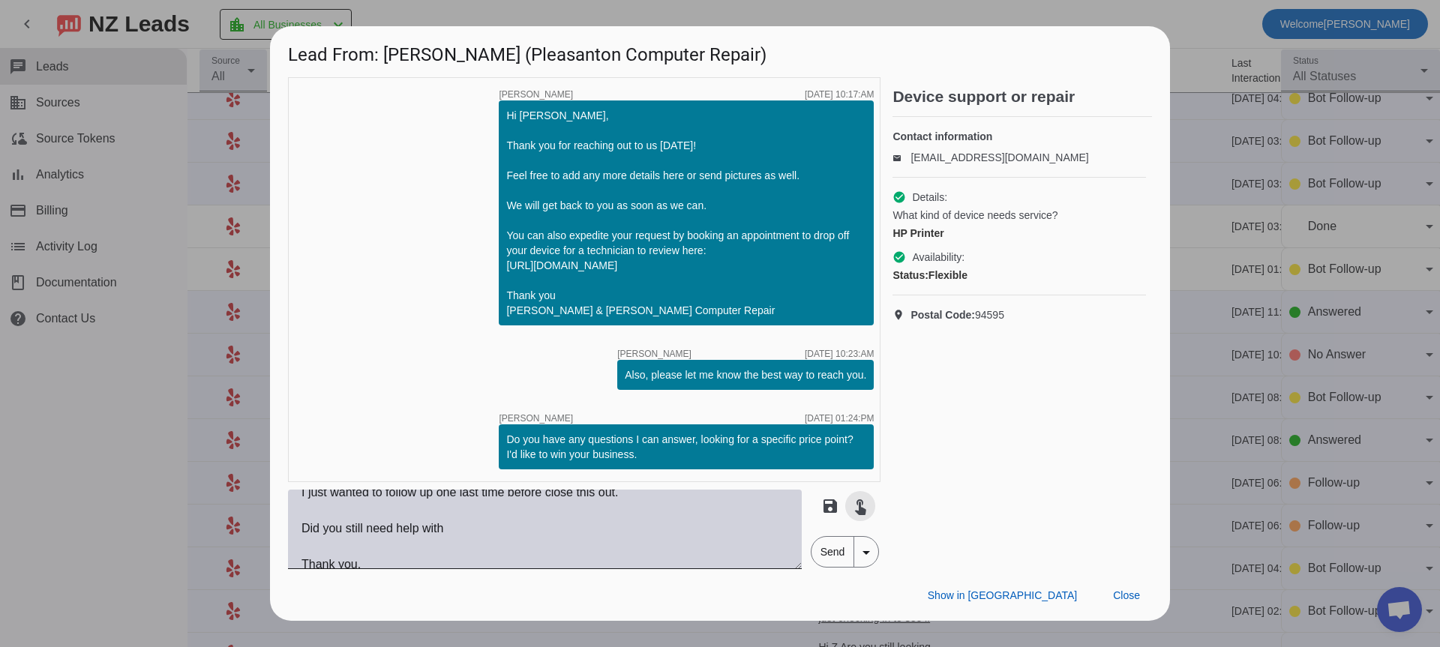
scroll to position [90, 0]
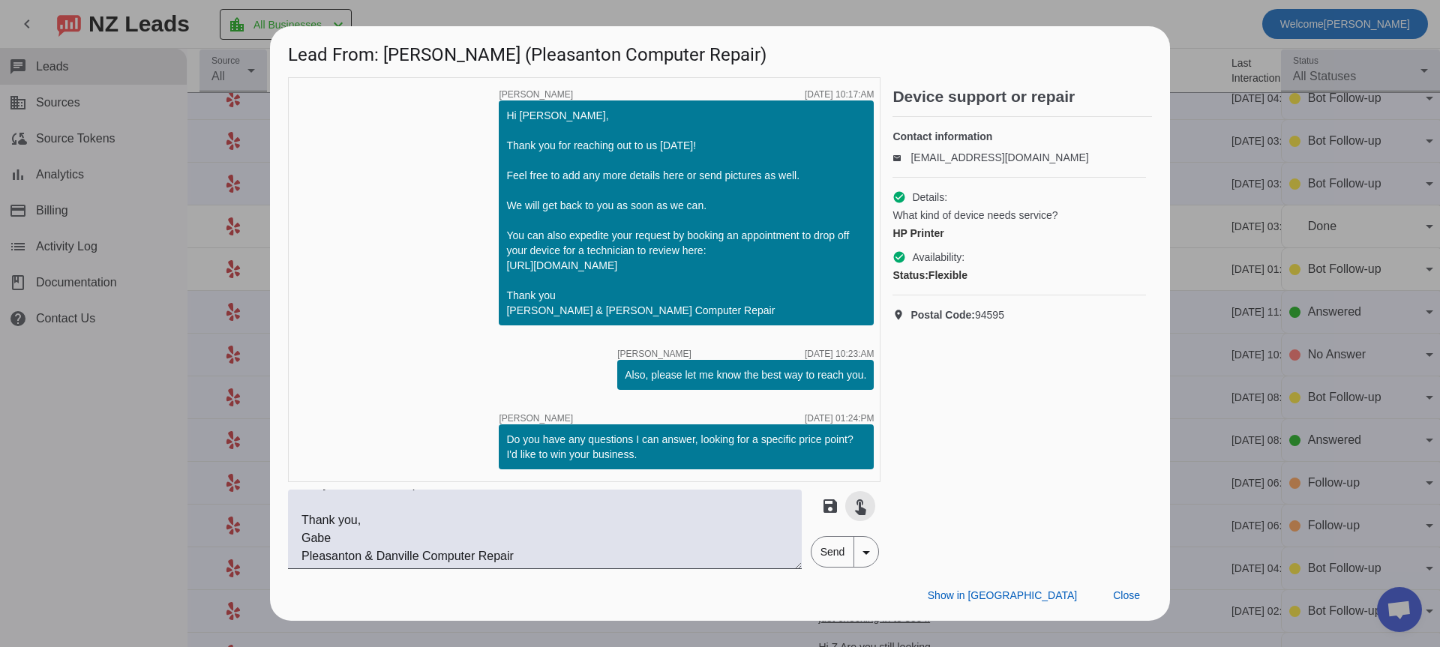
click at [837, 560] on span "Send" at bounding box center [832, 552] width 43 height 30
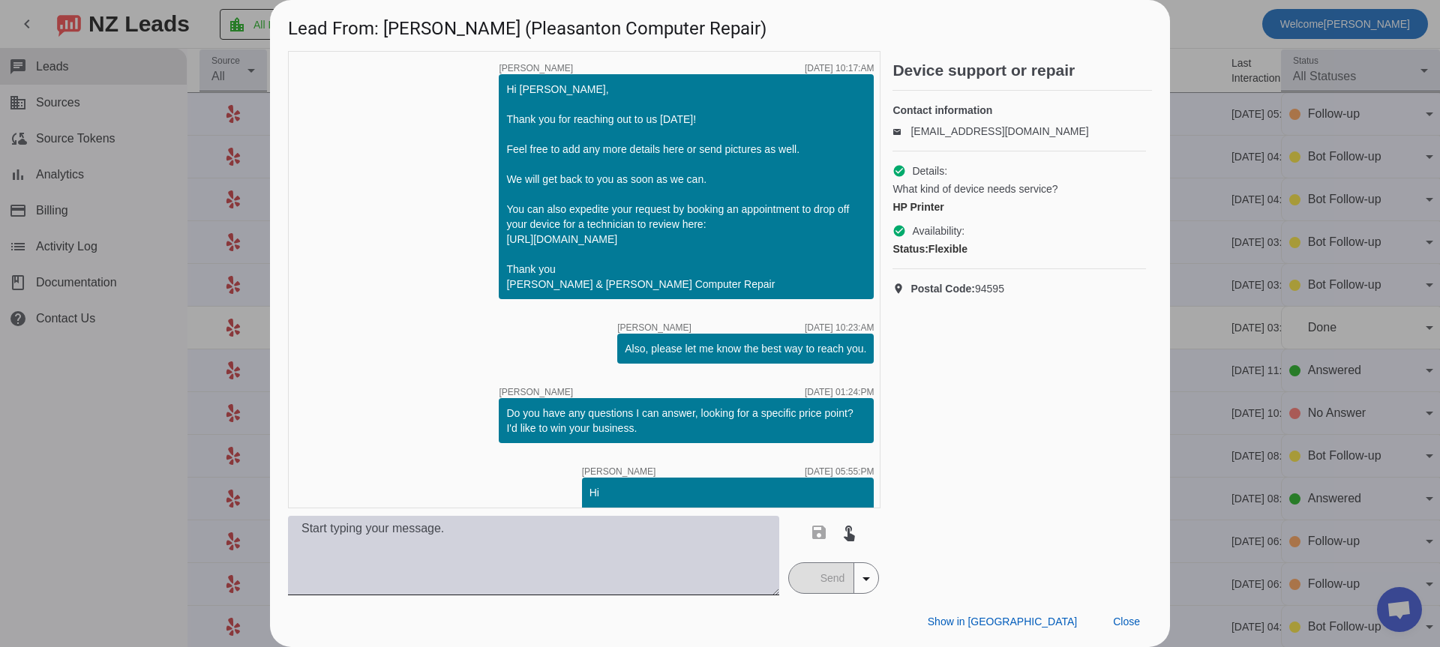
scroll to position [147, 0]
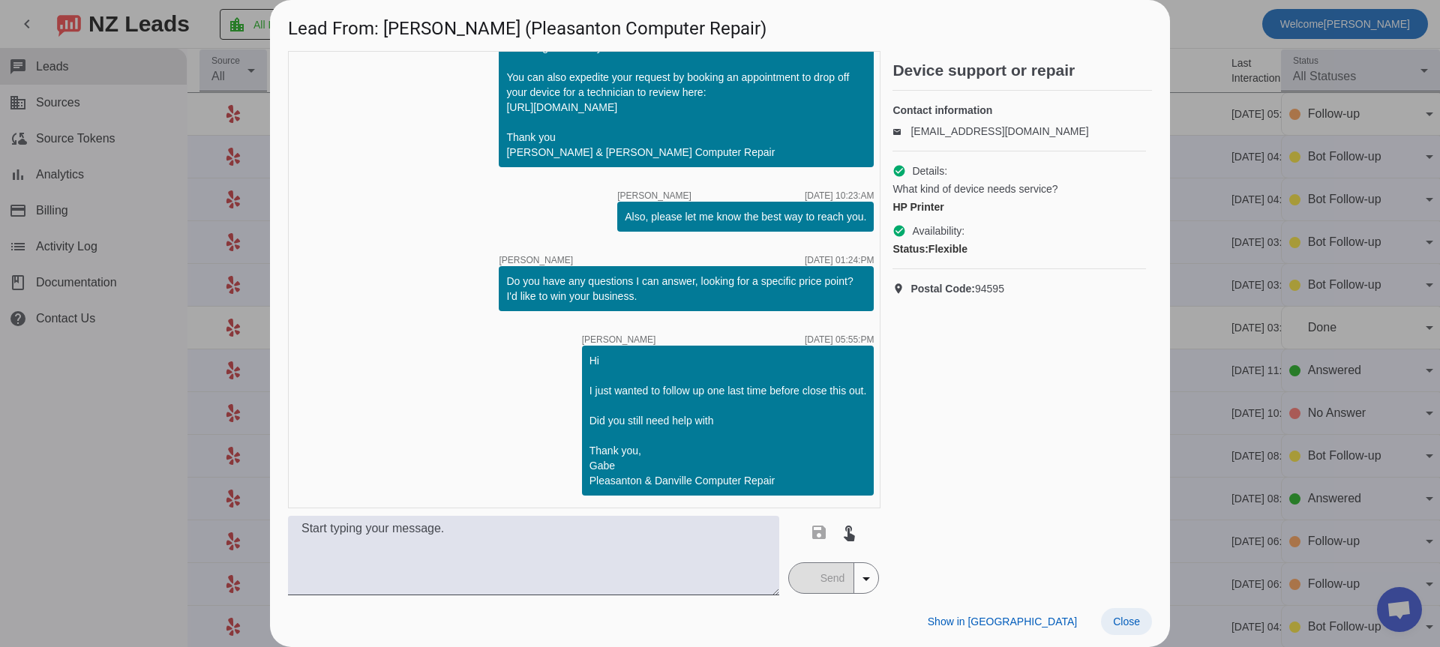
click at [1143, 625] on span at bounding box center [1126, 621] width 51 height 27
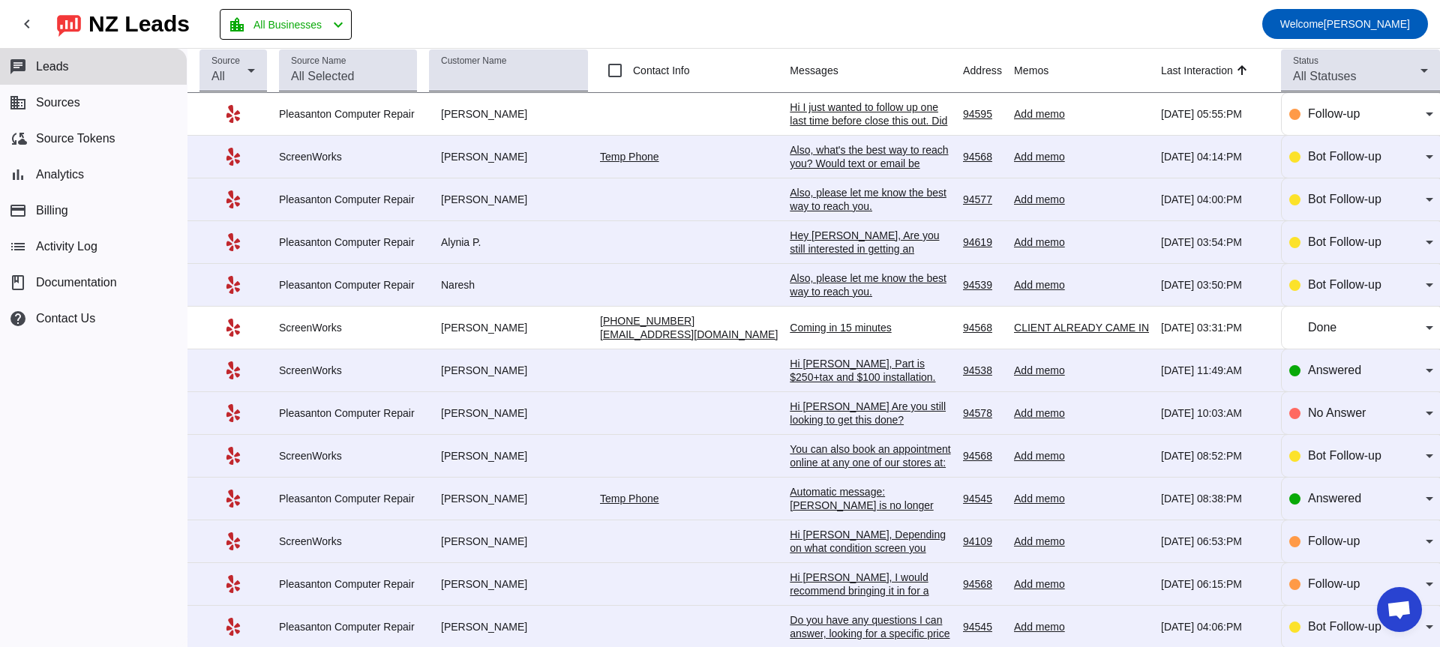
click at [885, 367] on div "Hi [PERSON_NAME], Part is $250+tax and $100 installation. Let us know if you wo…" at bounding box center [869, 390] width 161 height 67
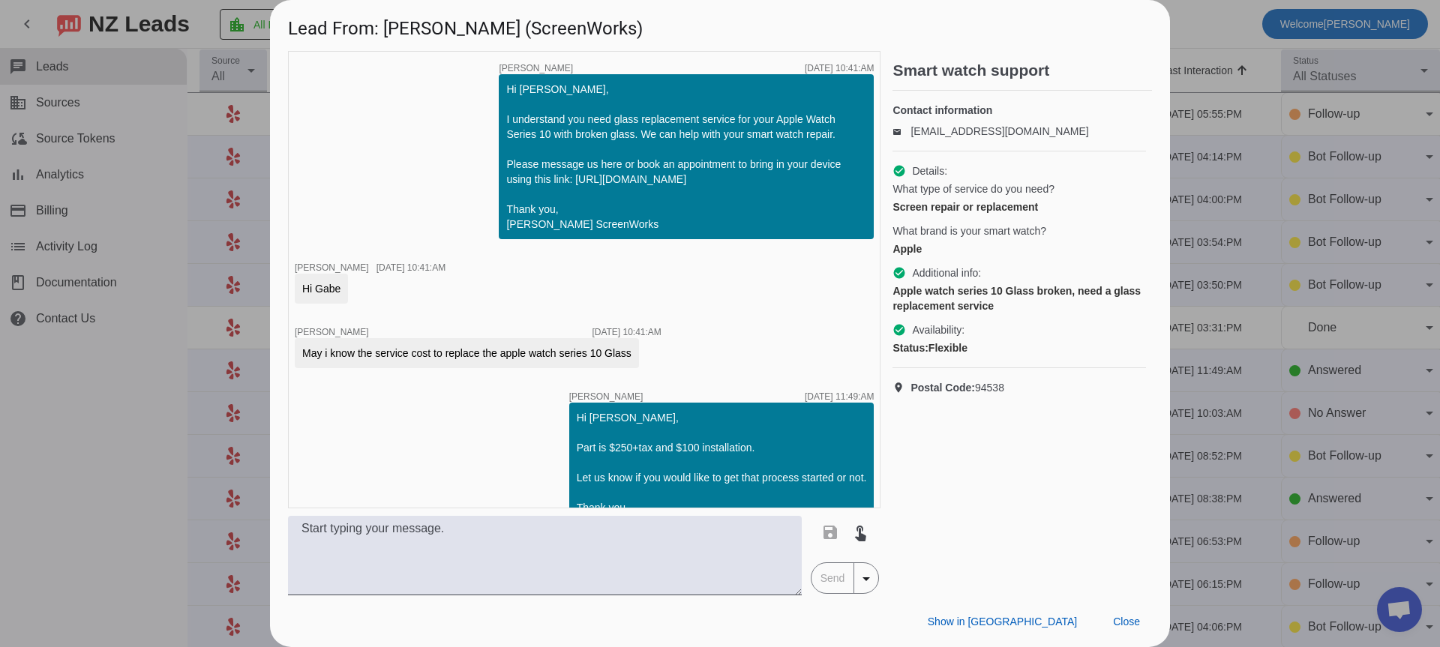
scroll to position [72, 0]
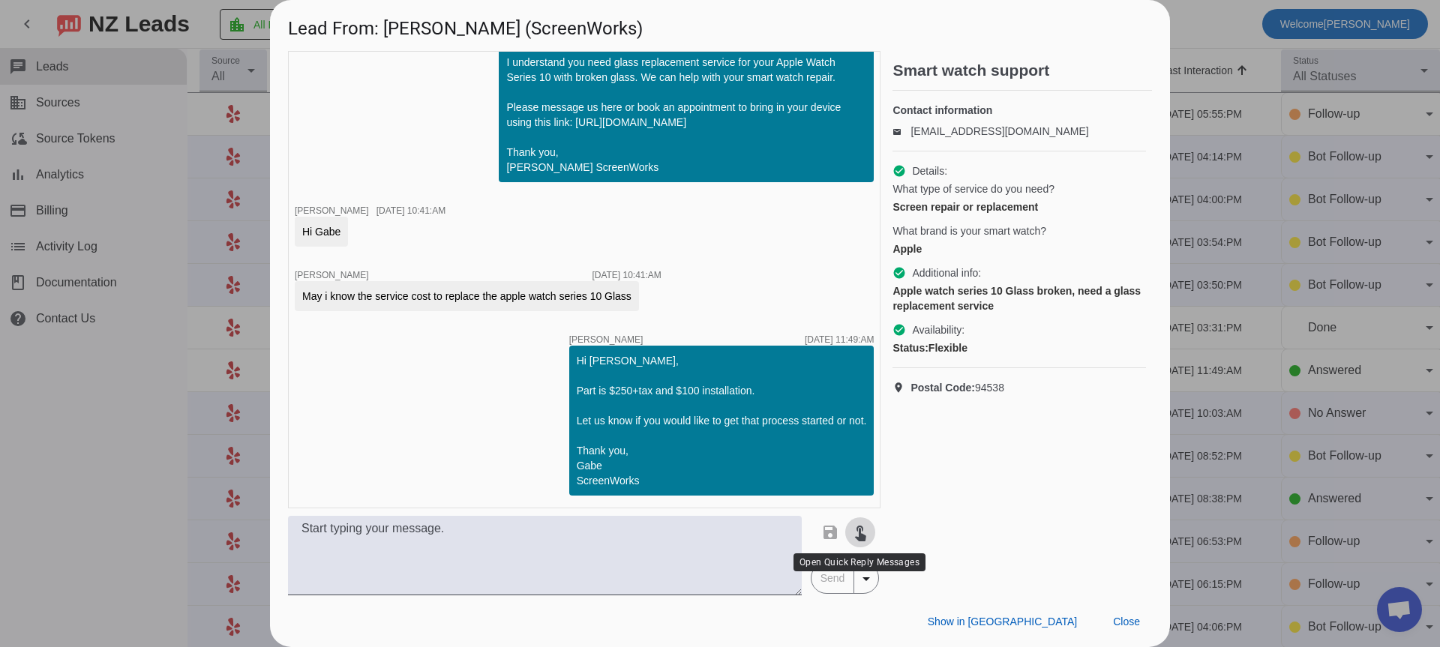
click at [869, 532] on span at bounding box center [860, 532] width 36 height 36
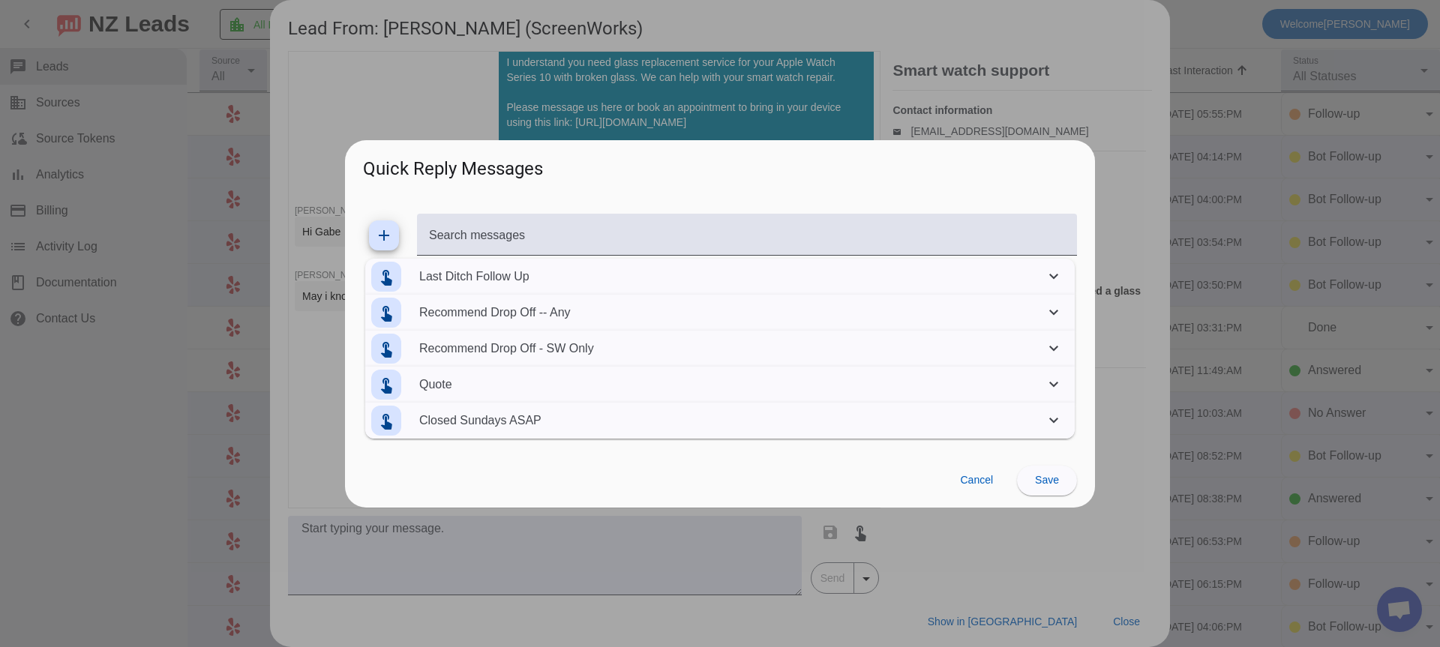
click at [1054, 419] on icon at bounding box center [1053, 421] width 18 height 18
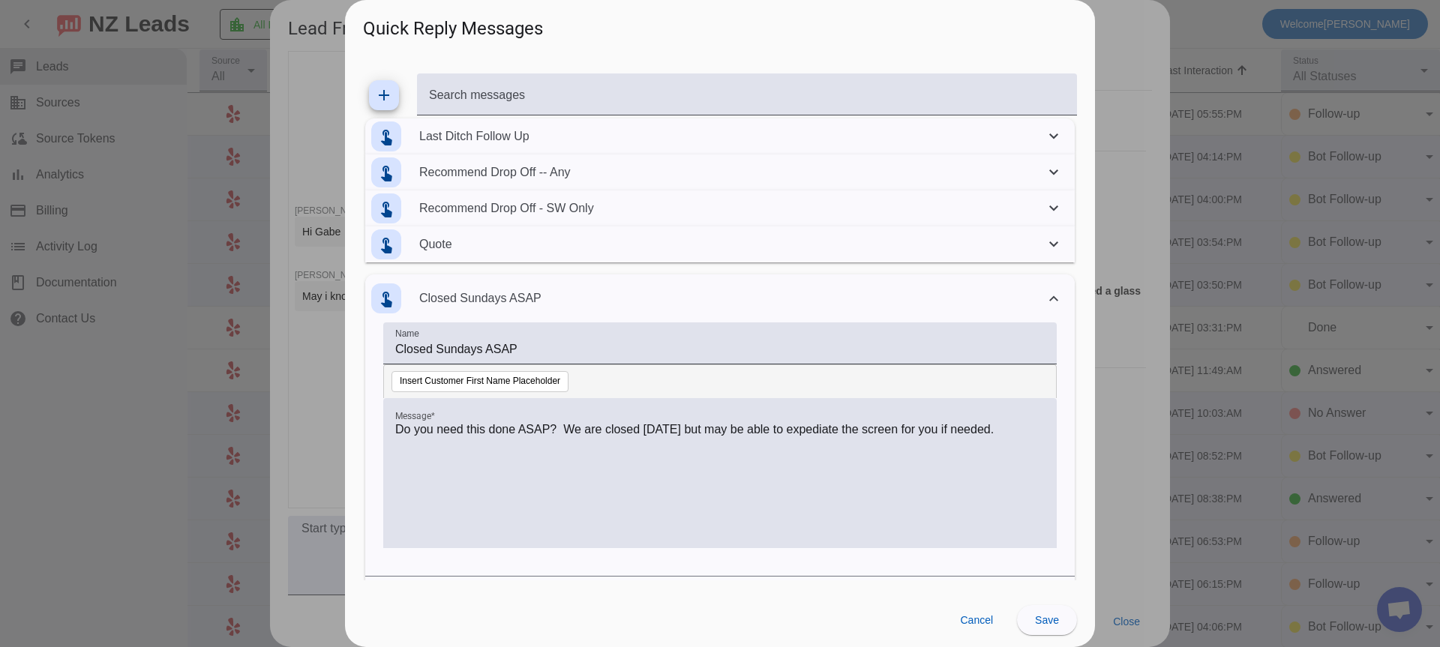
click at [1051, 301] on icon at bounding box center [1053, 298] width 18 height 18
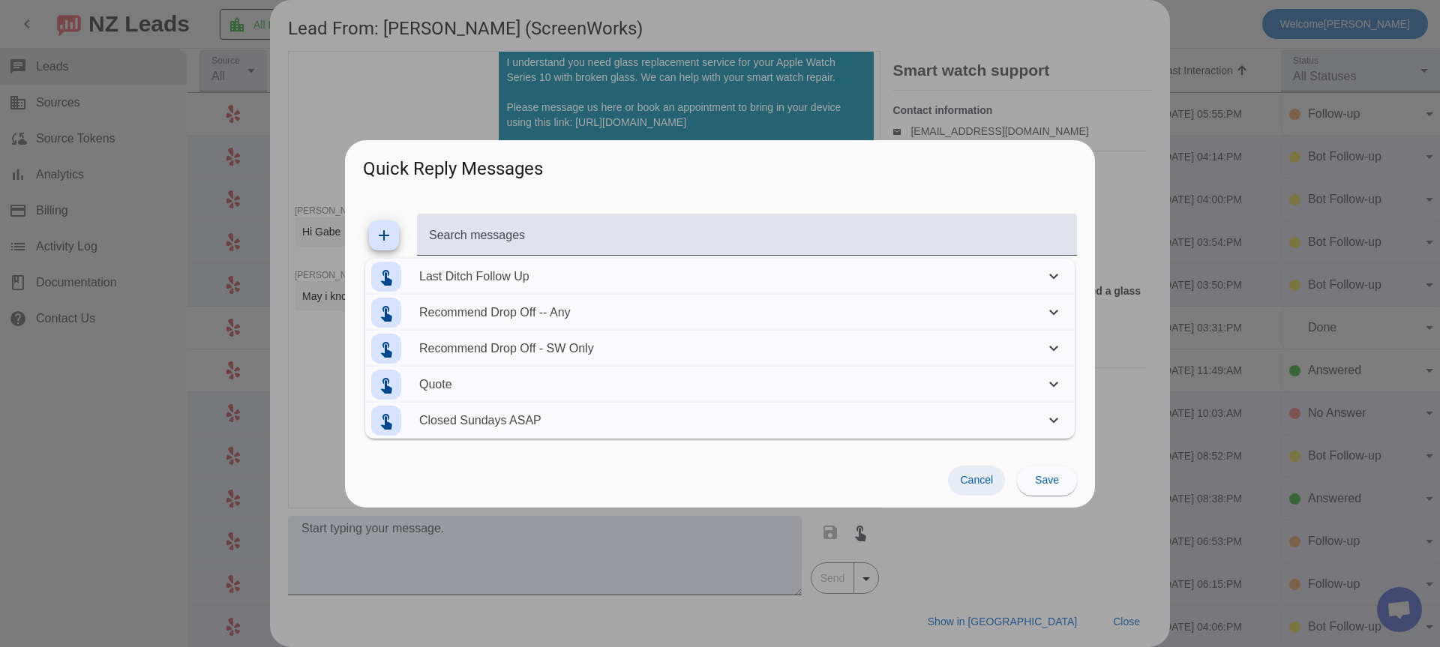
click at [990, 485] on span "Cancel" at bounding box center [976, 480] width 33 height 12
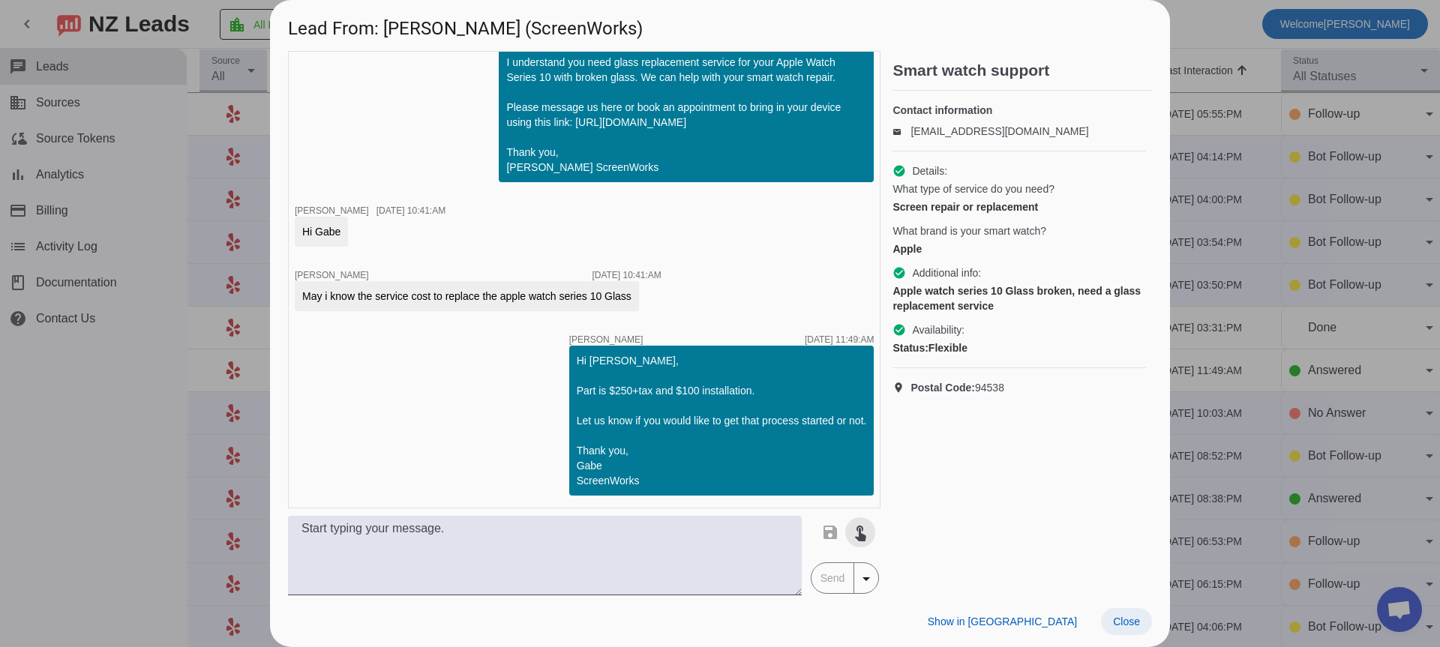
click at [1136, 620] on span "Close" at bounding box center [1126, 622] width 27 height 12
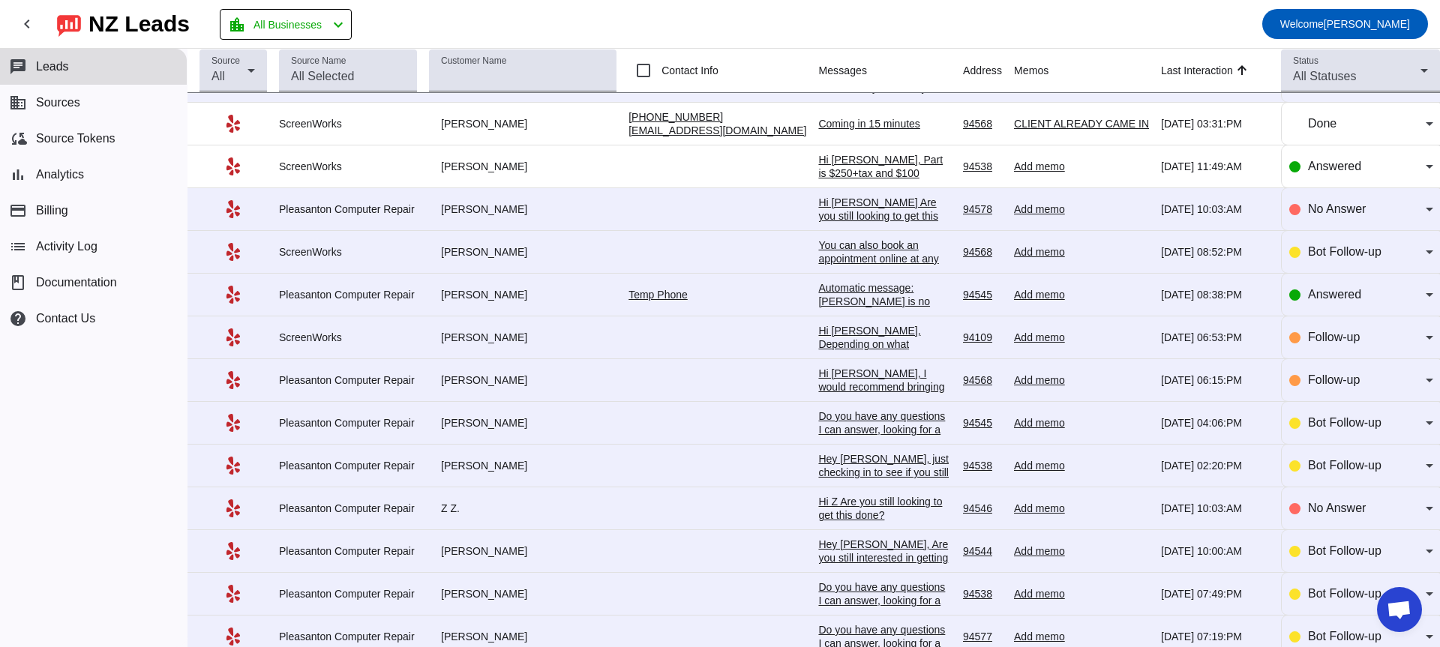
scroll to position [207, 0]
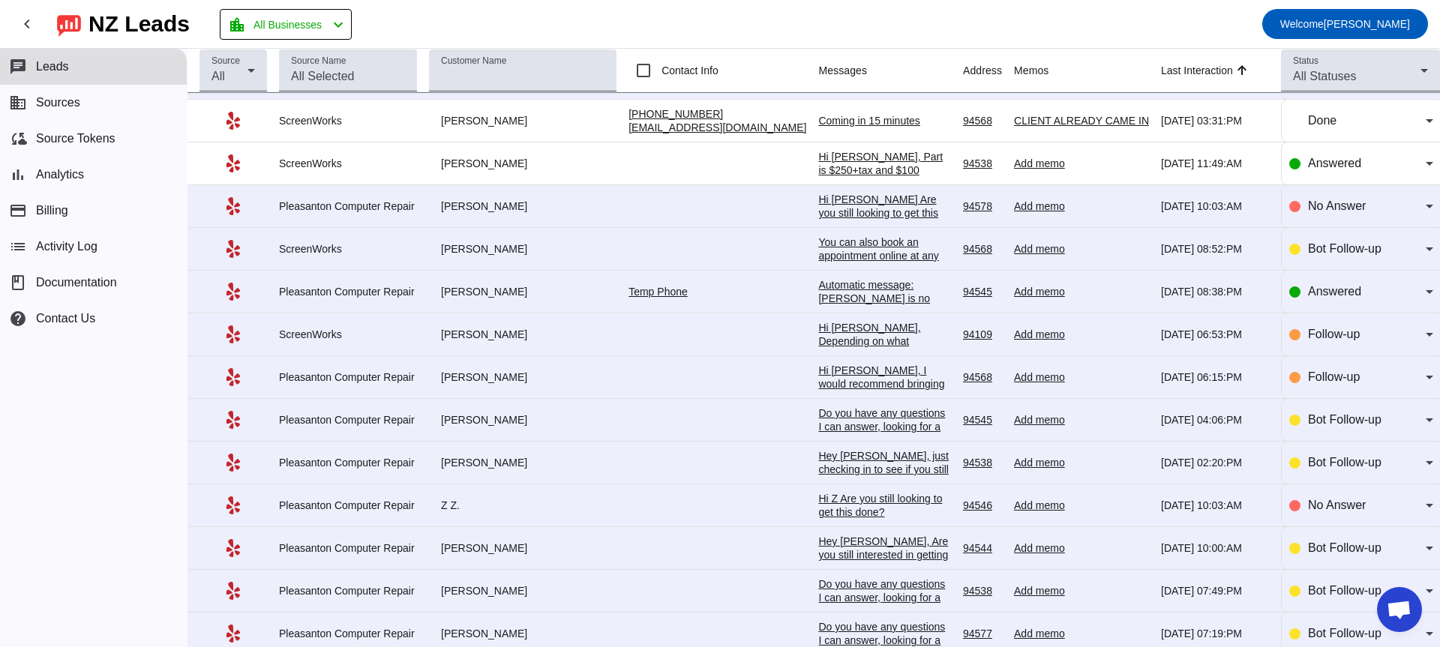
click at [818, 256] on div "You can also book an appointment online at any one of our stores at: [URL][DOMA…" at bounding box center [884, 262] width 133 height 54
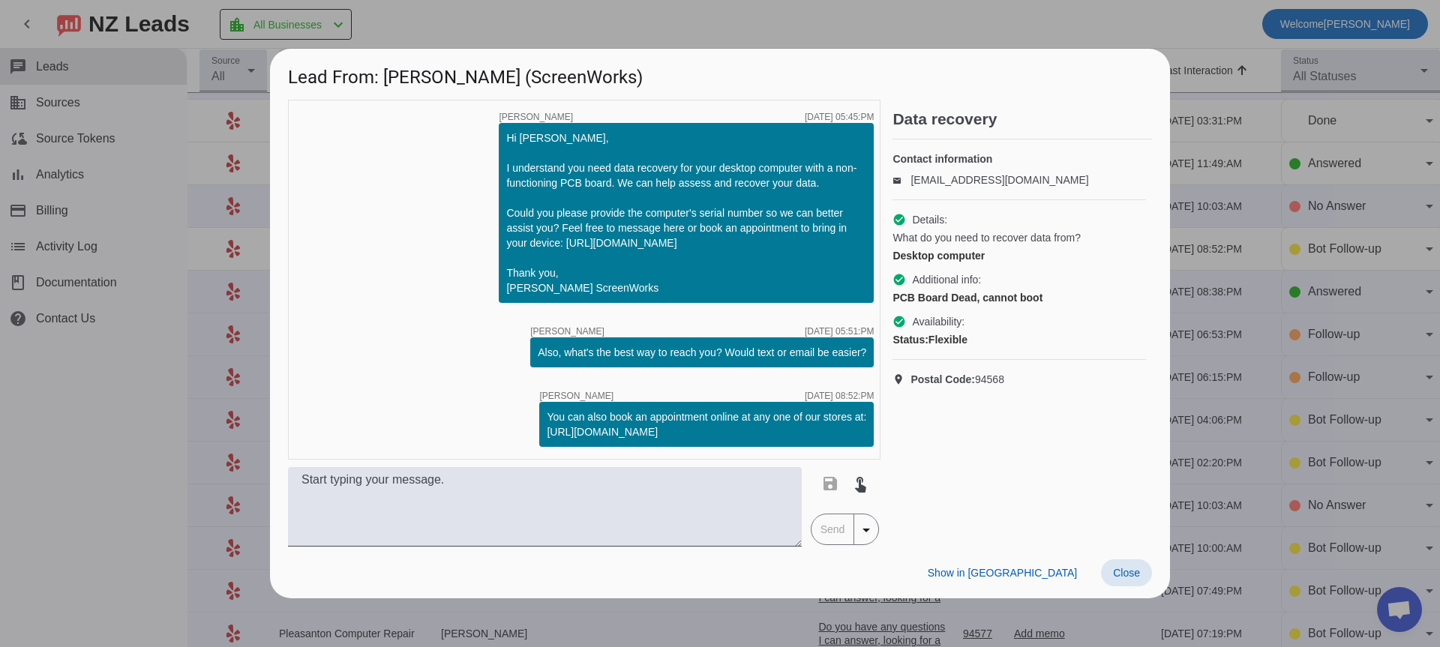
click at [1128, 568] on span "Close" at bounding box center [1126, 573] width 27 height 12
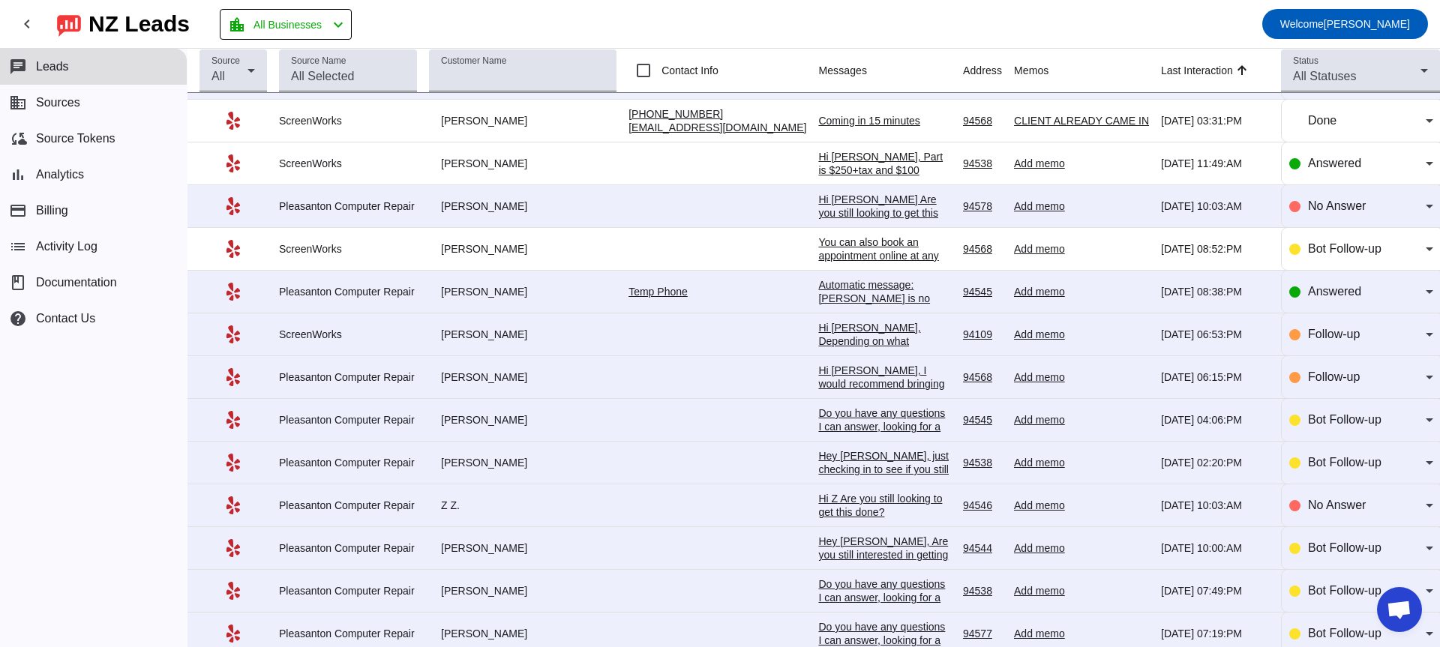
click at [837, 344] on div "Hi [PERSON_NAME], Depending on what condition screen you would like the pricing…" at bounding box center [884, 496] width 133 height 351
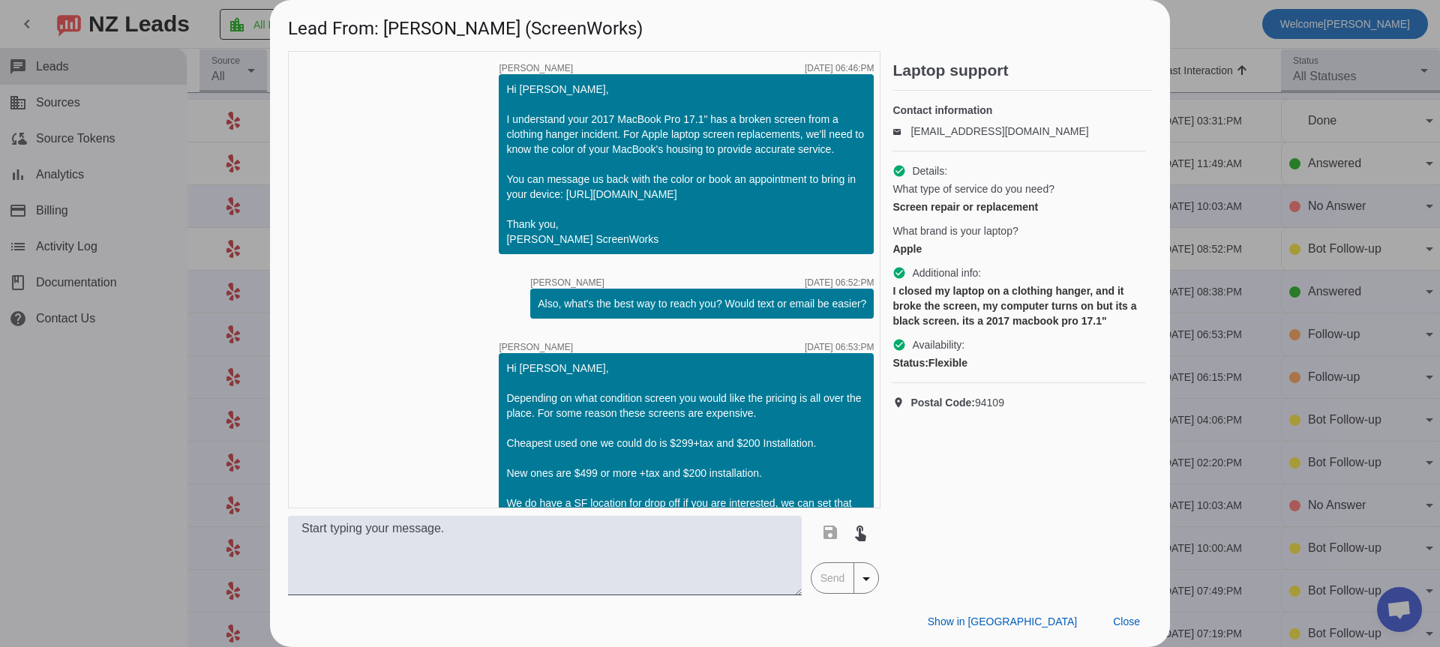
scroll to position [202, 0]
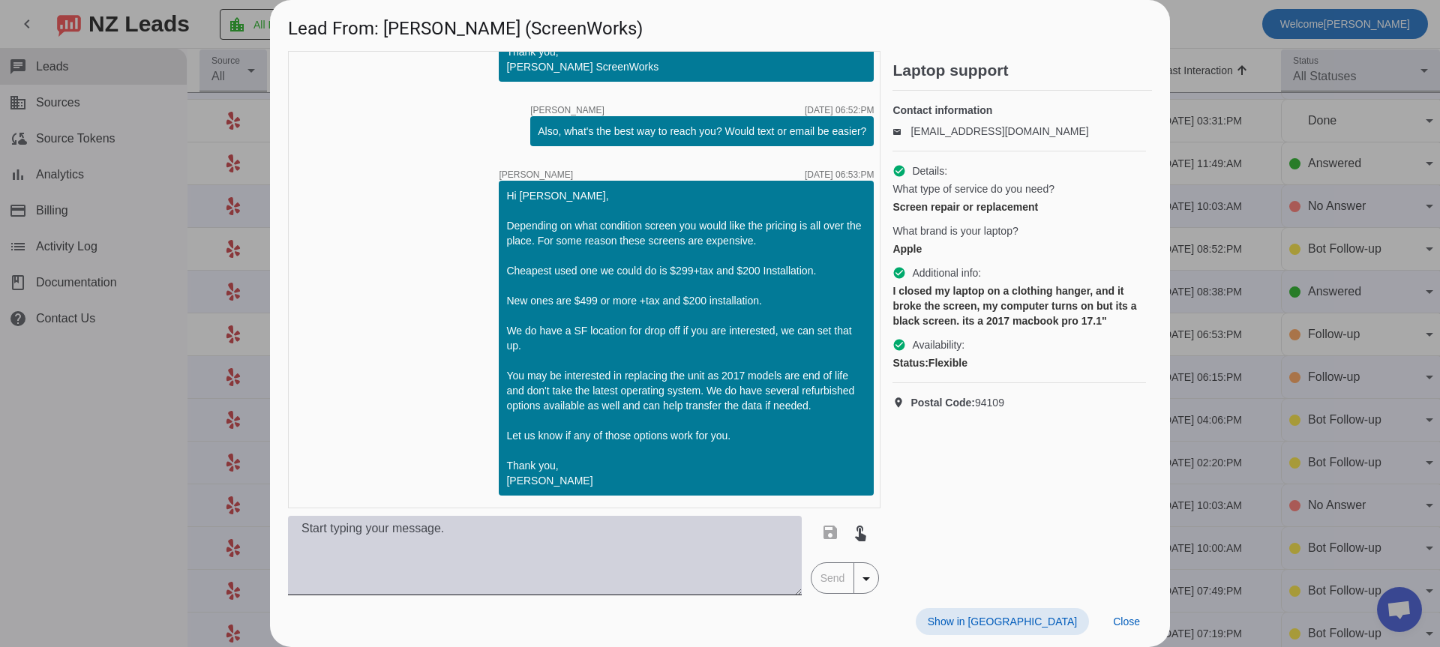
click at [561, 552] on textarea at bounding box center [545, 555] width 514 height 79
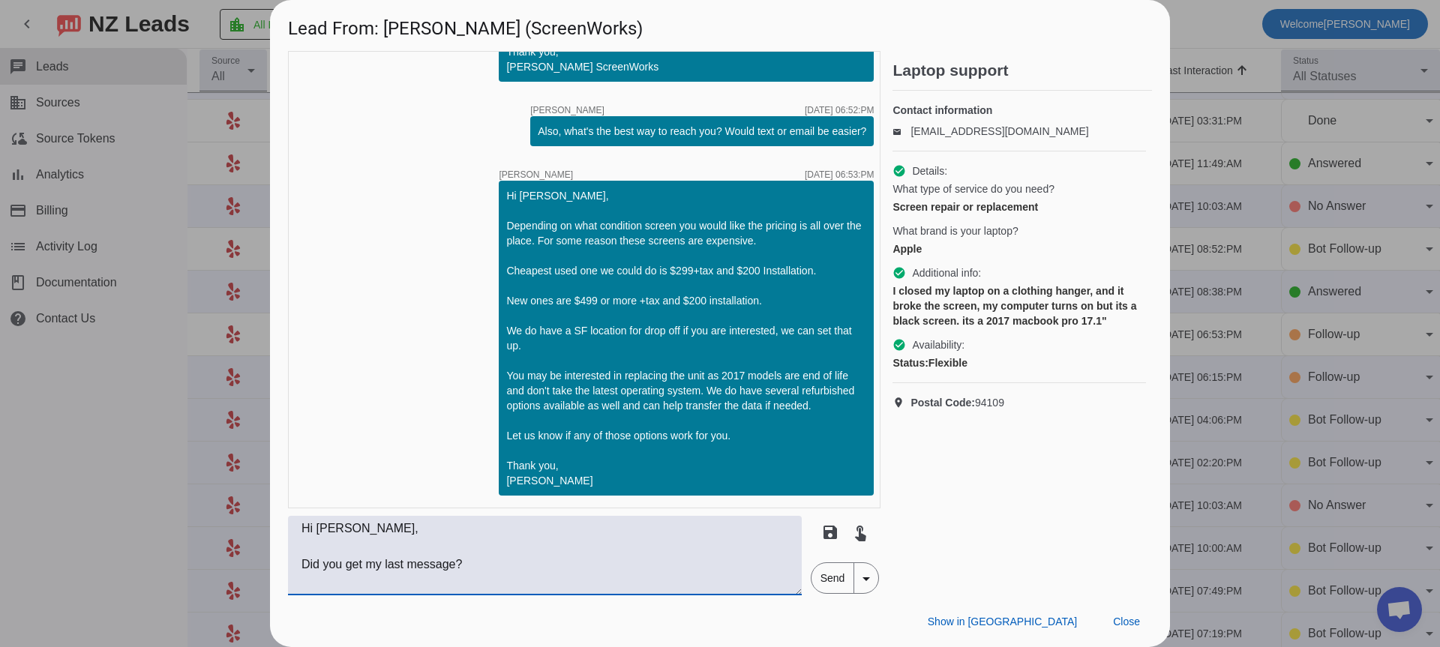
type textarea "Hi [PERSON_NAME], Did you get my last message?"
click at [821, 575] on span "Send" at bounding box center [832, 578] width 43 height 30
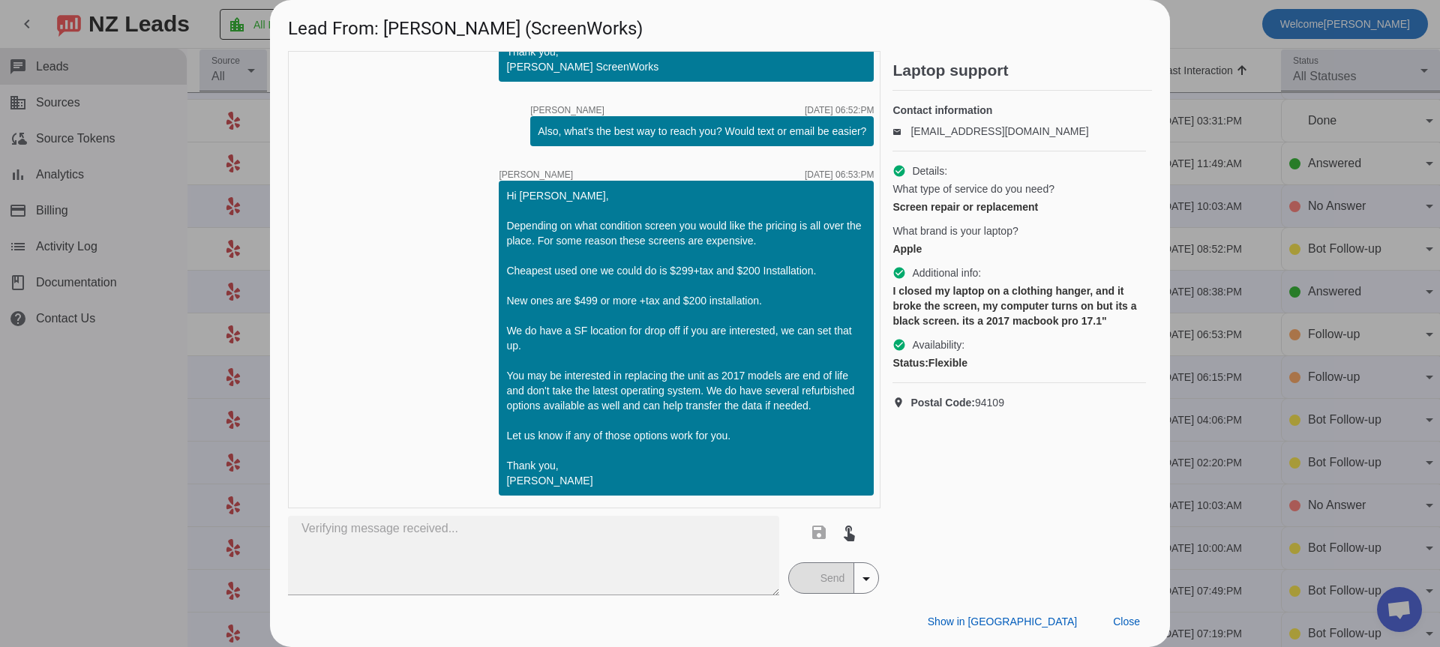
scroll to position [297, 0]
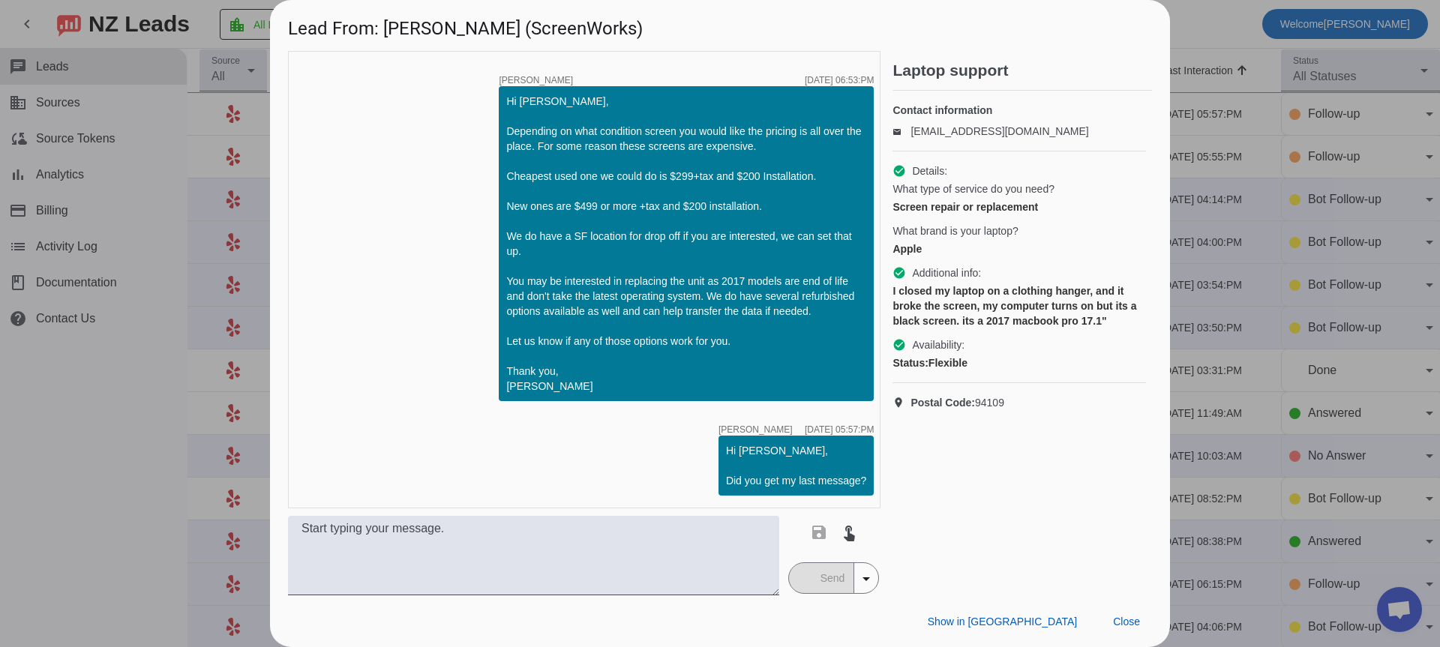
click at [1133, 630] on span at bounding box center [1126, 621] width 51 height 27
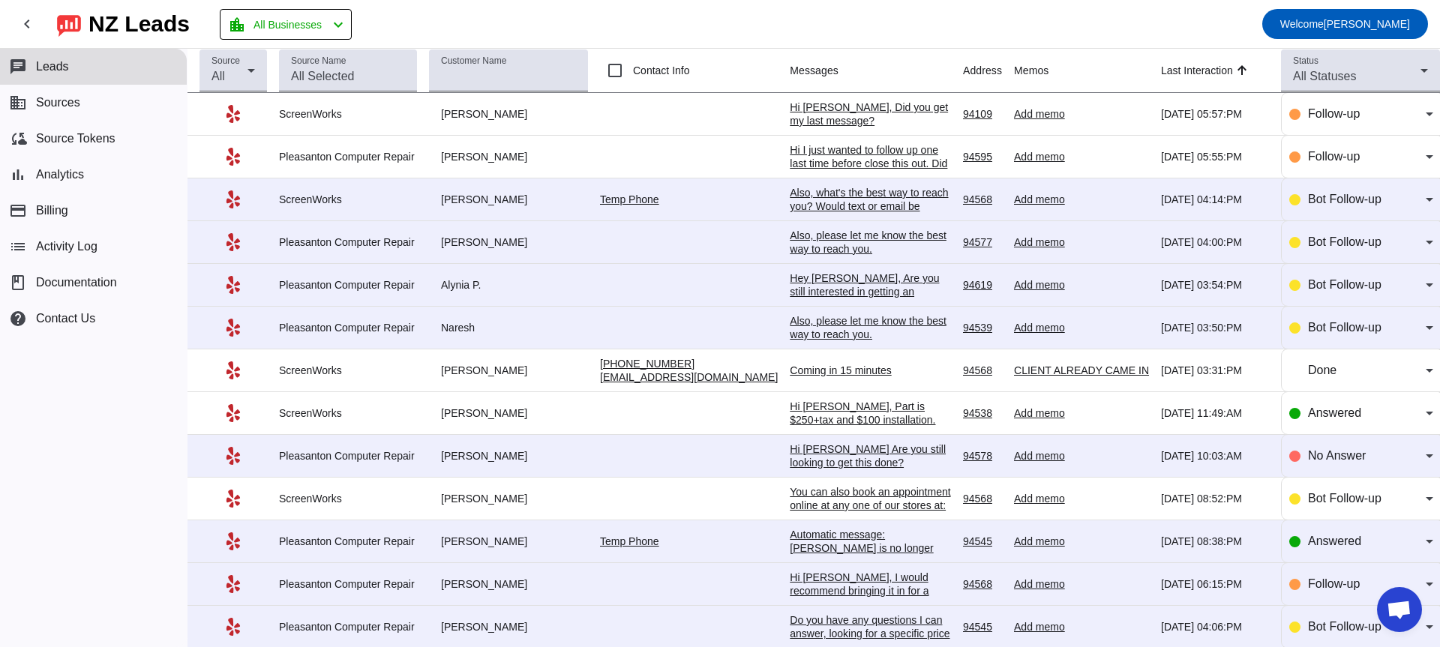
click at [906, 458] on div "Hi [PERSON_NAME] Are you still looking to get this done?​" at bounding box center [869, 455] width 161 height 27
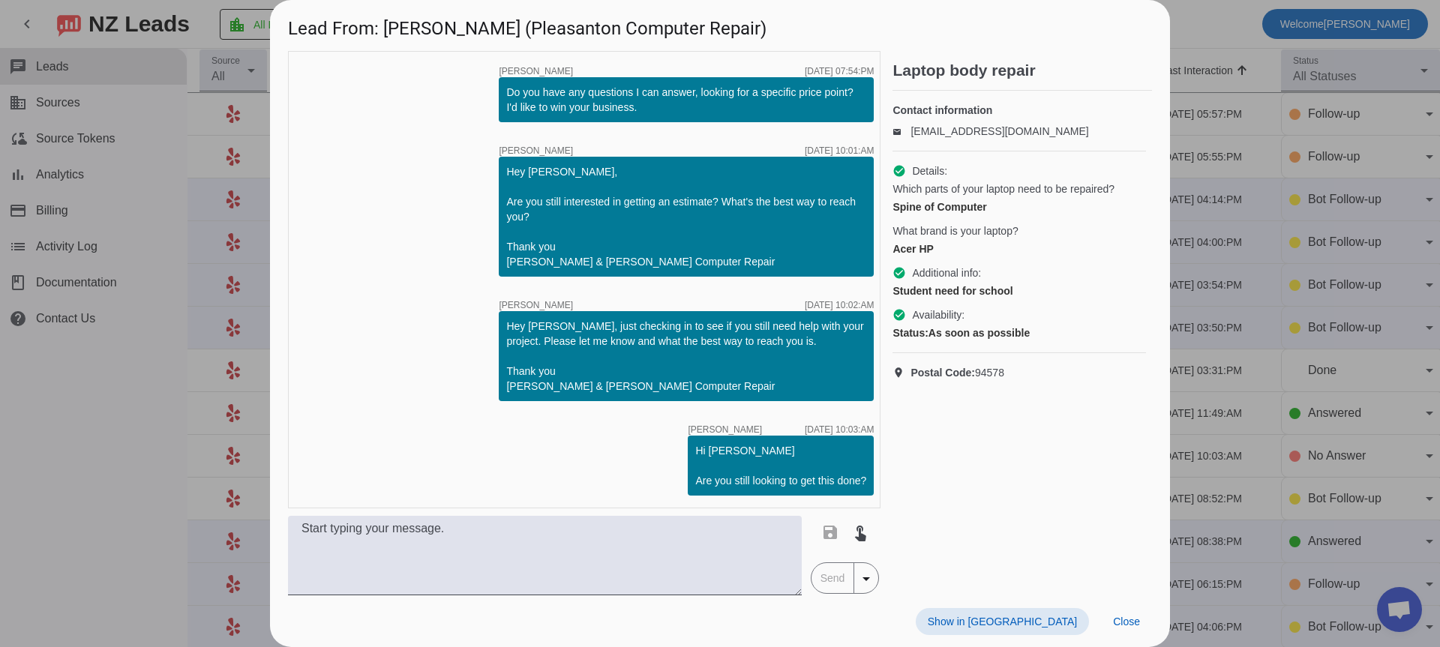
scroll to position [366, 0]
click at [1140, 622] on span at bounding box center [1126, 621] width 51 height 27
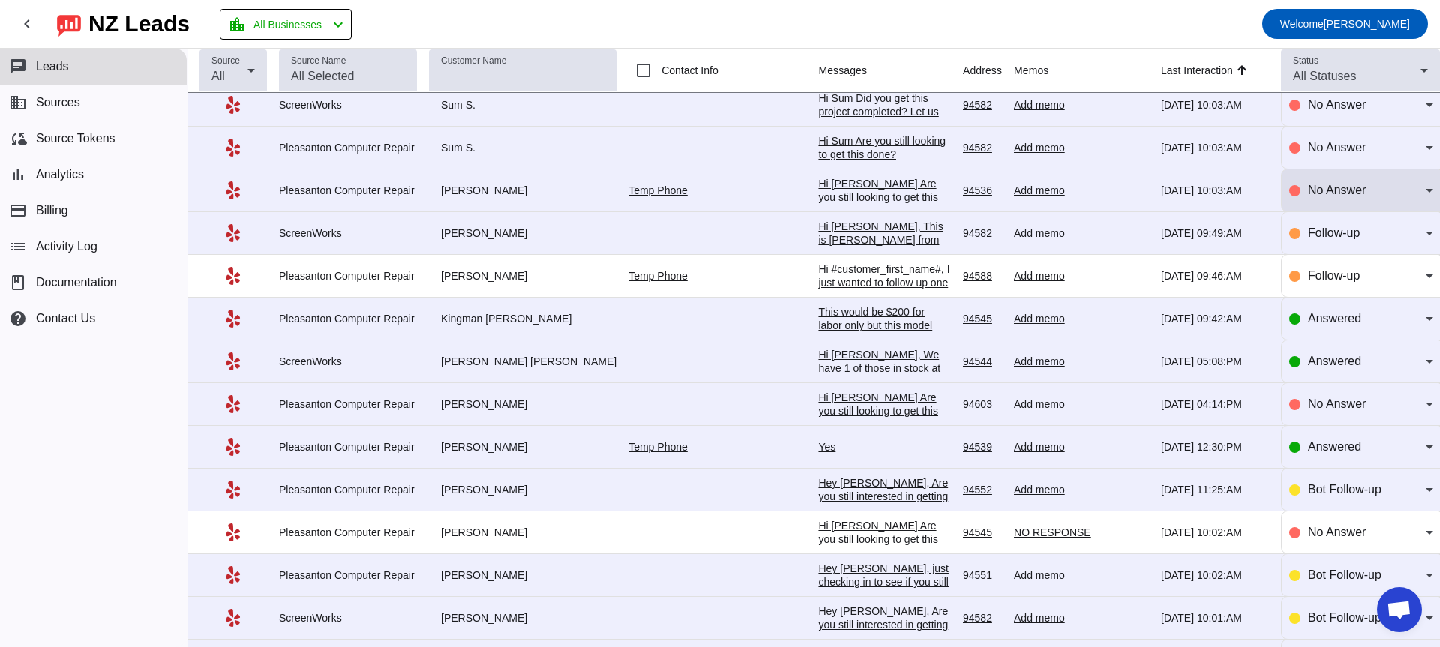
scroll to position [996, 0]
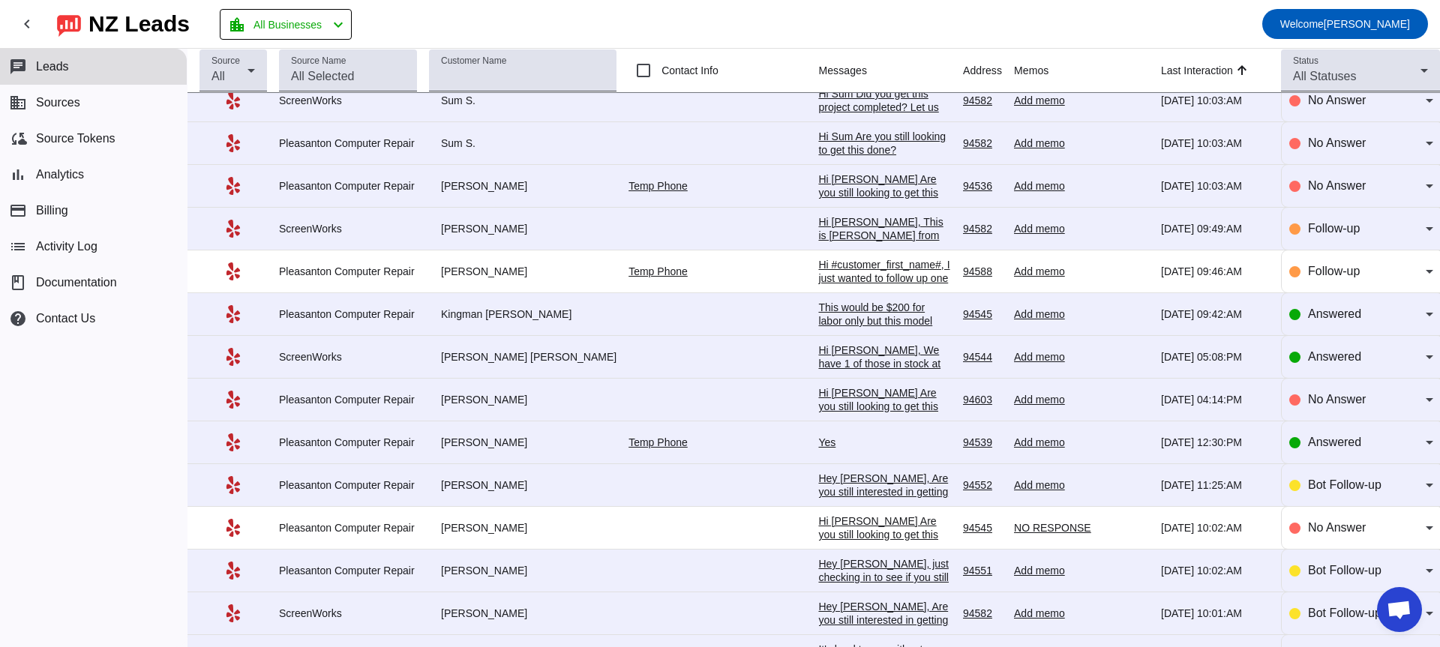
click at [823, 388] on div "Hi [PERSON_NAME], We have 1 of those in stock at $219.99+tax. Would you like us…" at bounding box center [884, 390] width 133 height 94
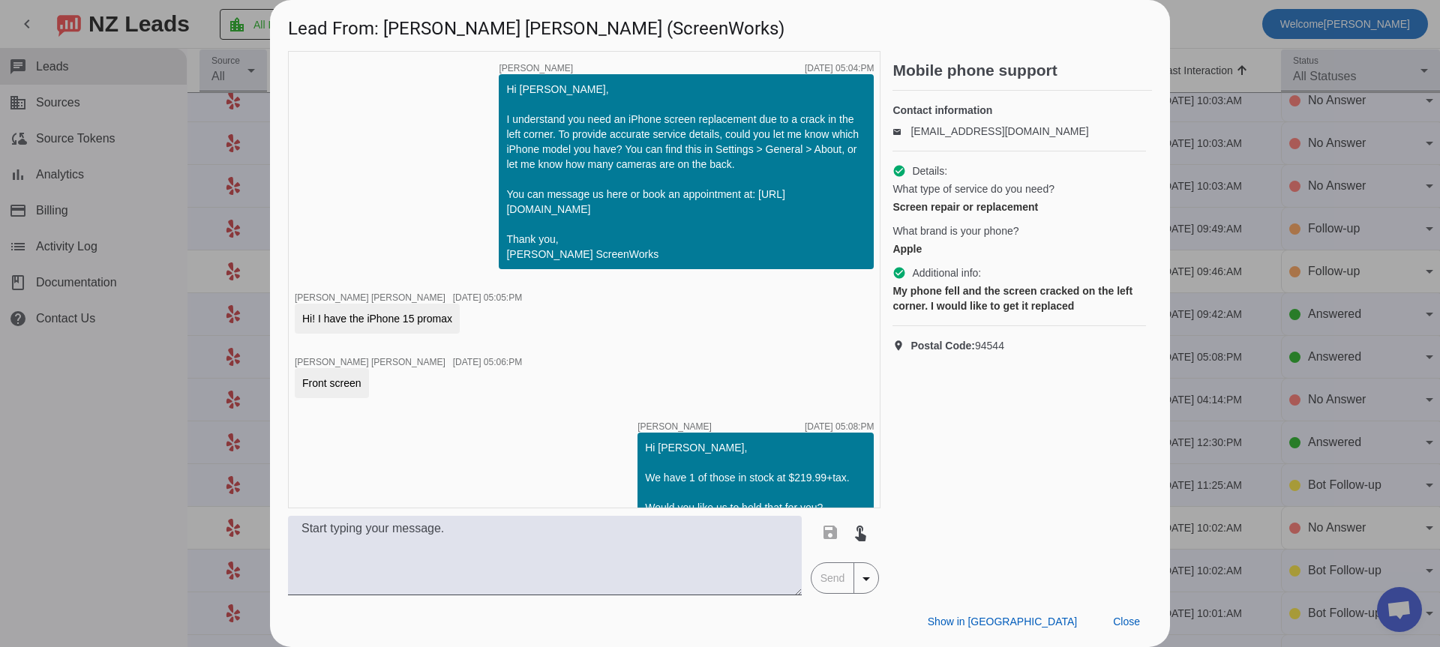
scroll to position [102, 0]
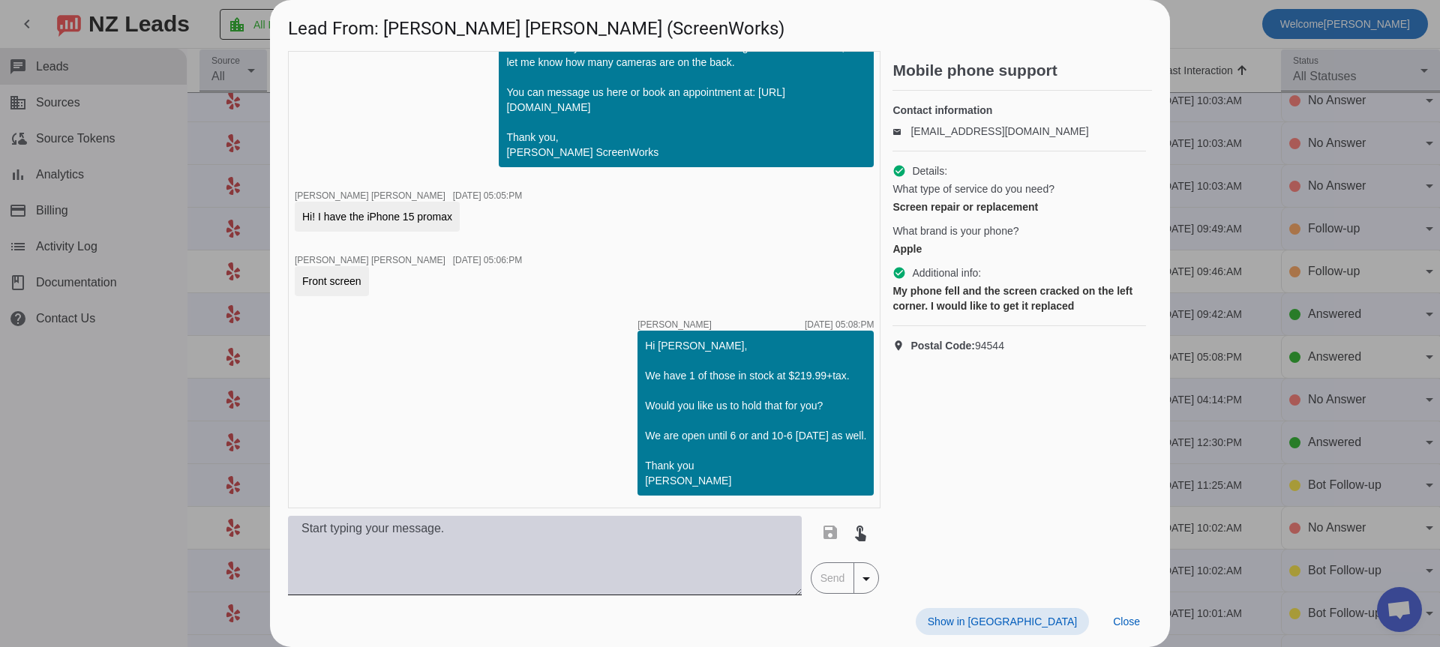
click at [601, 545] on textarea at bounding box center [545, 555] width 514 height 79
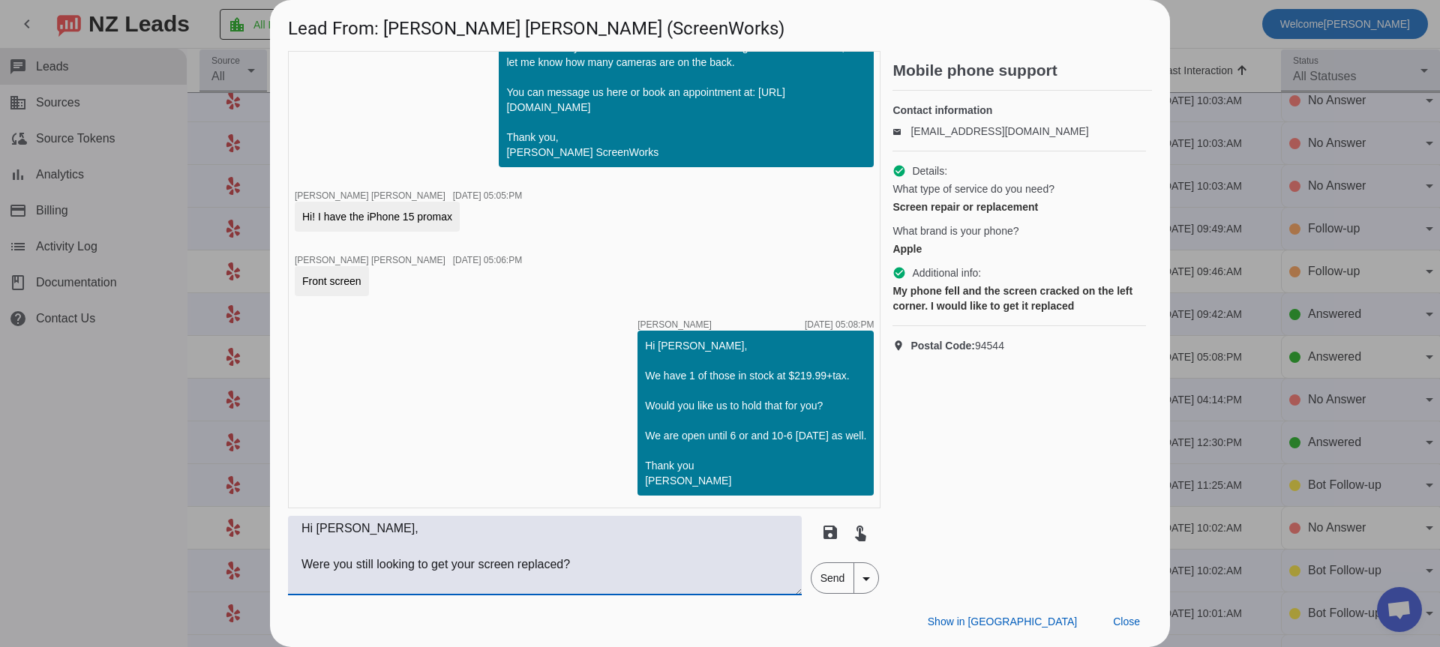
type textarea "Hi [PERSON_NAME], Were you still looking to get your screen replaced?"
click at [835, 586] on span "Send" at bounding box center [832, 578] width 43 height 30
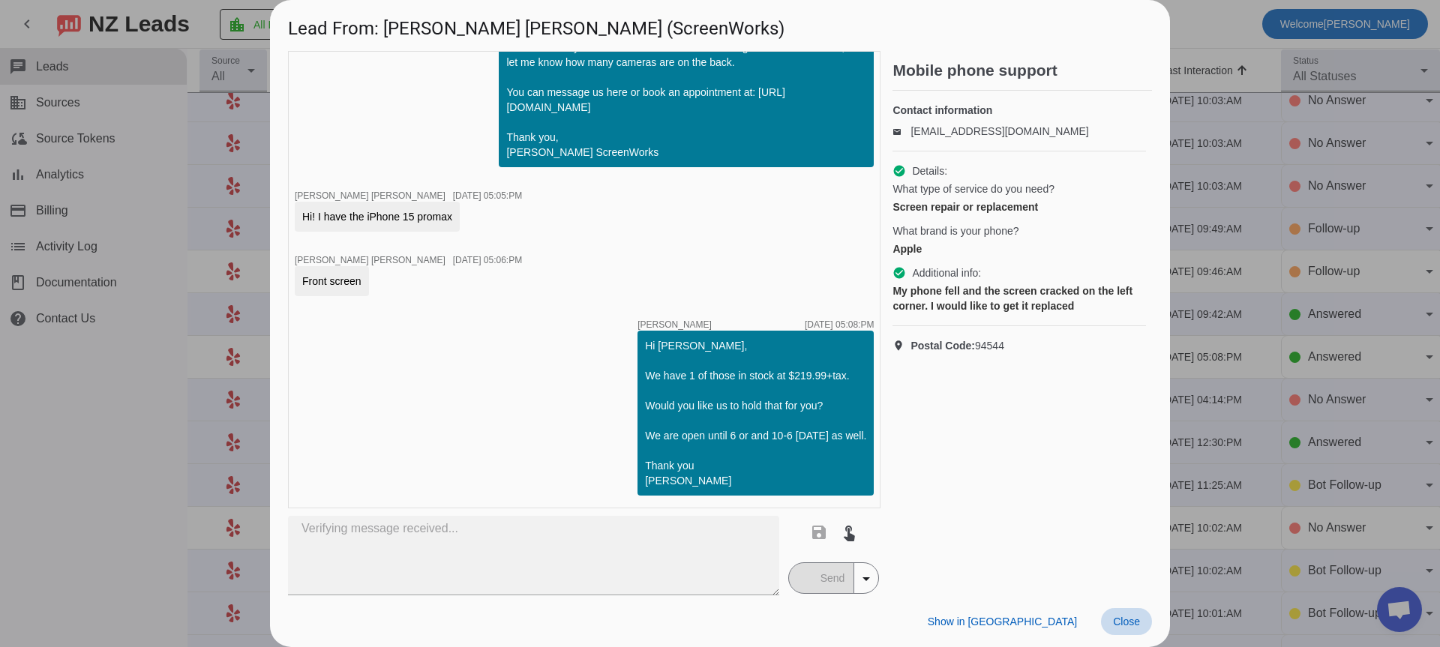
click at [1128, 618] on span "Close" at bounding box center [1126, 622] width 27 height 12
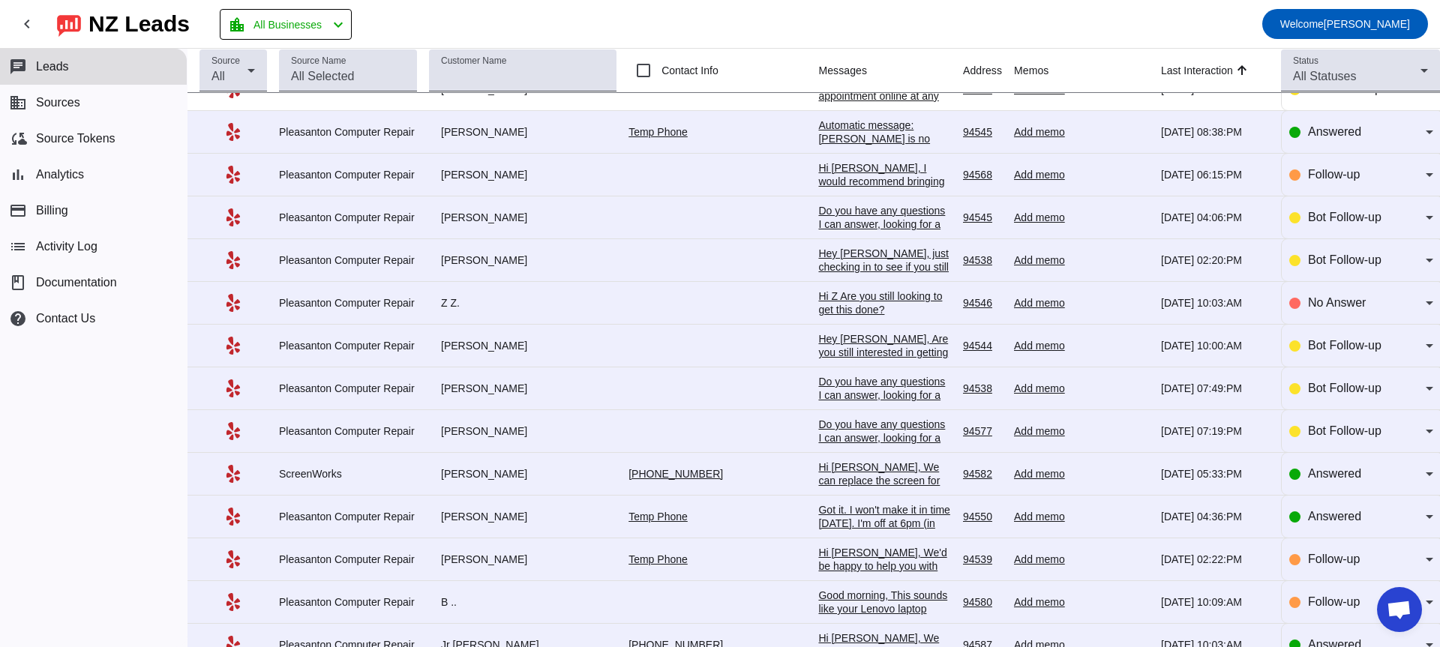
scroll to position [456, 0]
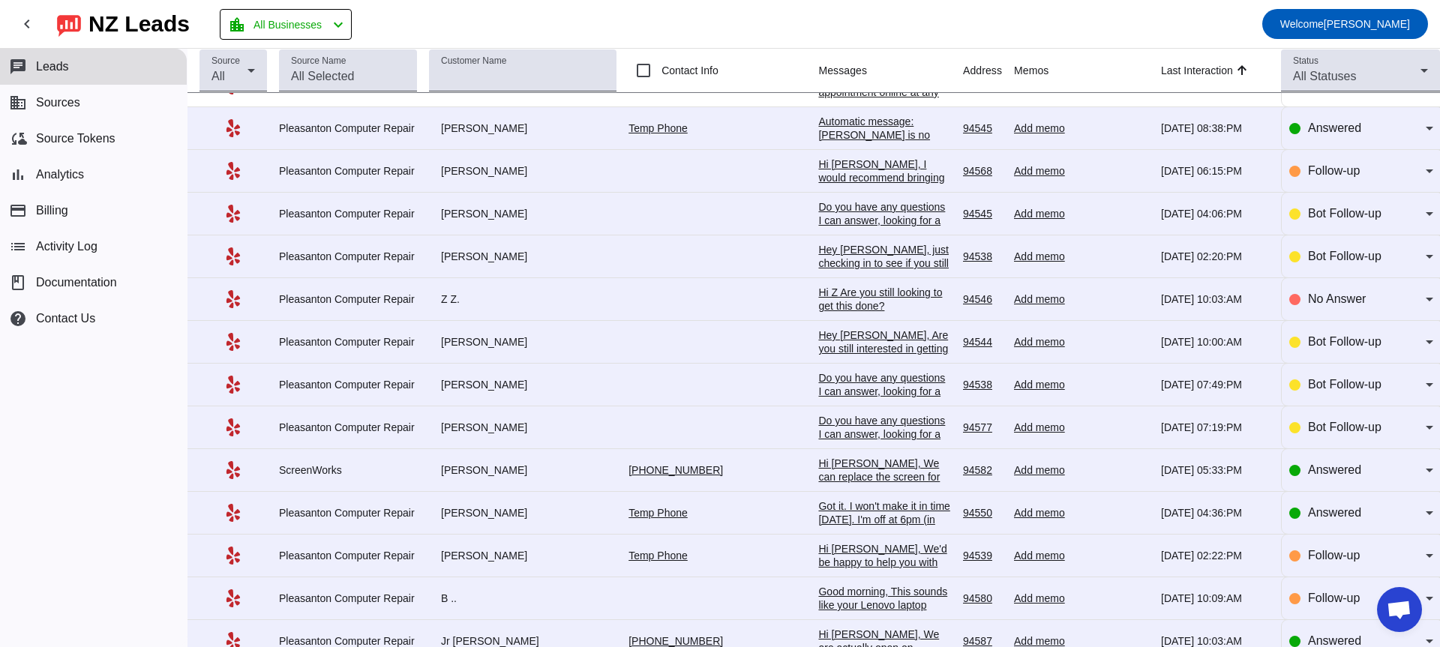
click at [841, 443] on div "Do you have any questions I can answer, looking for a specific price point? I'd…" at bounding box center [884, 441] width 133 height 54
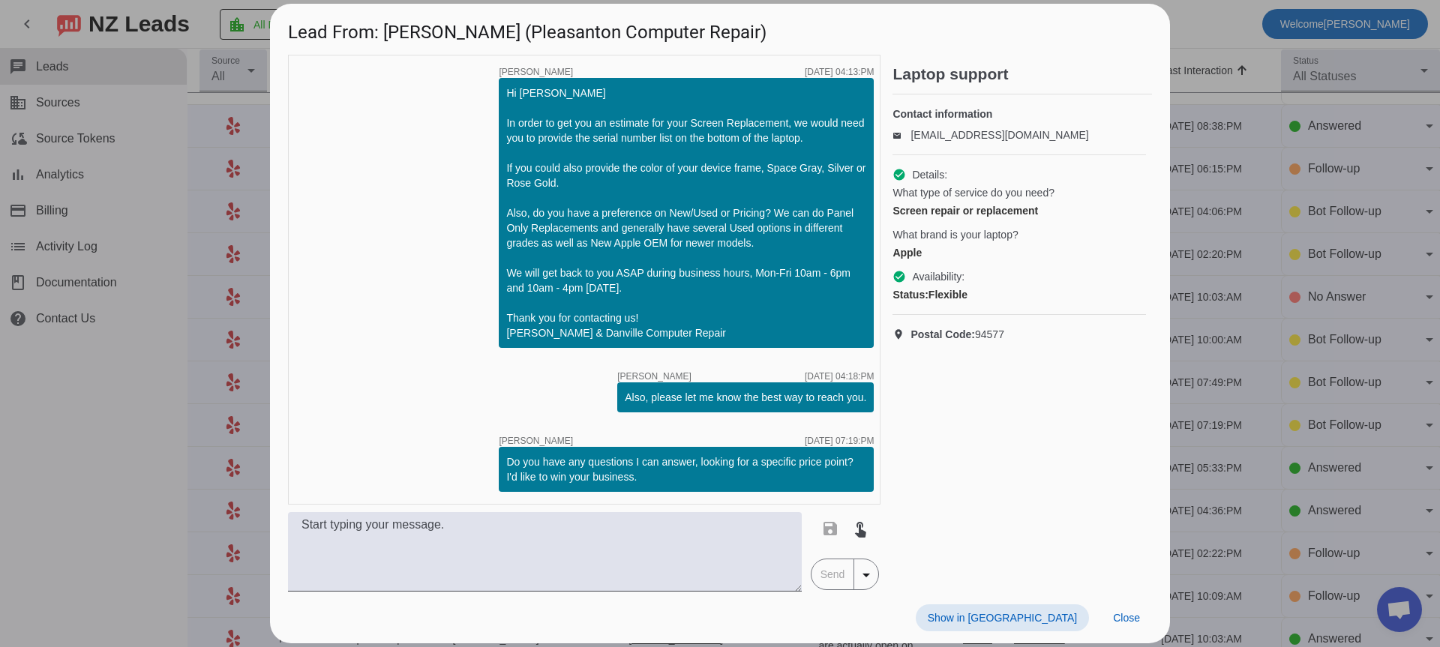
scroll to position [7, 0]
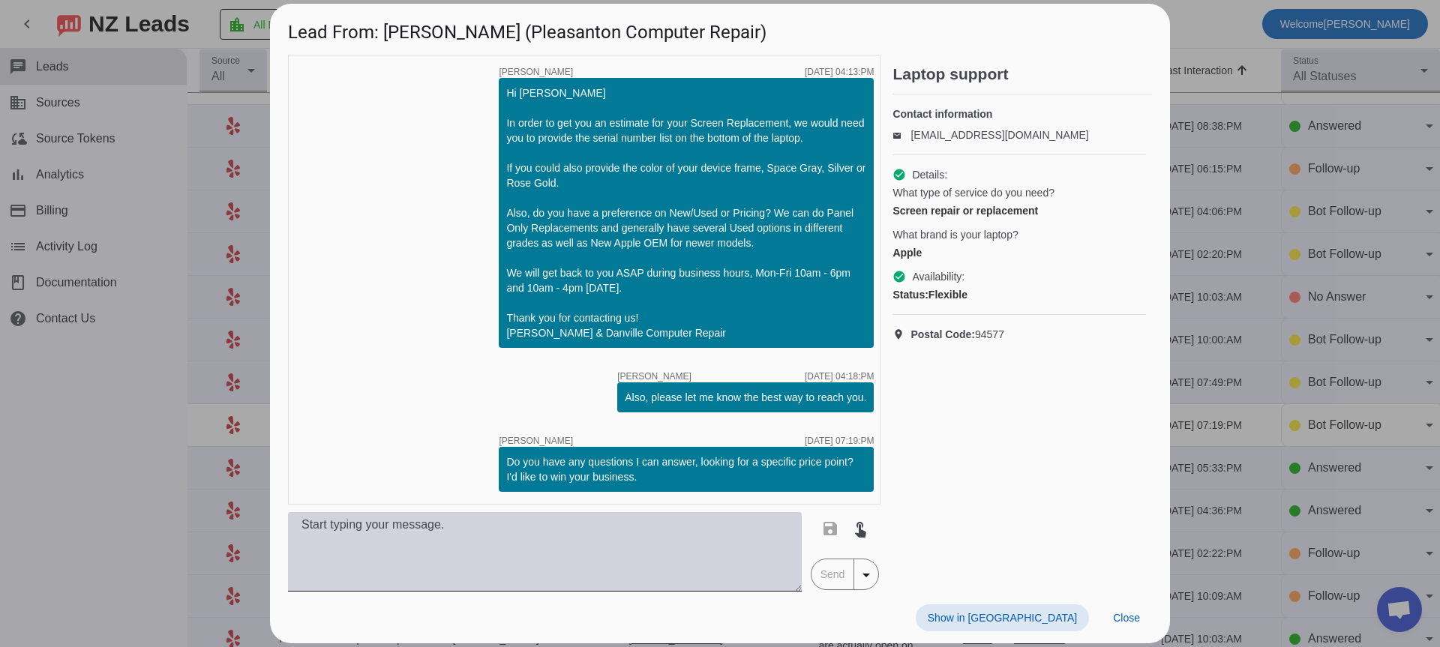
click at [642, 560] on textarea at bounding box center [545, 551] width 514 height 79
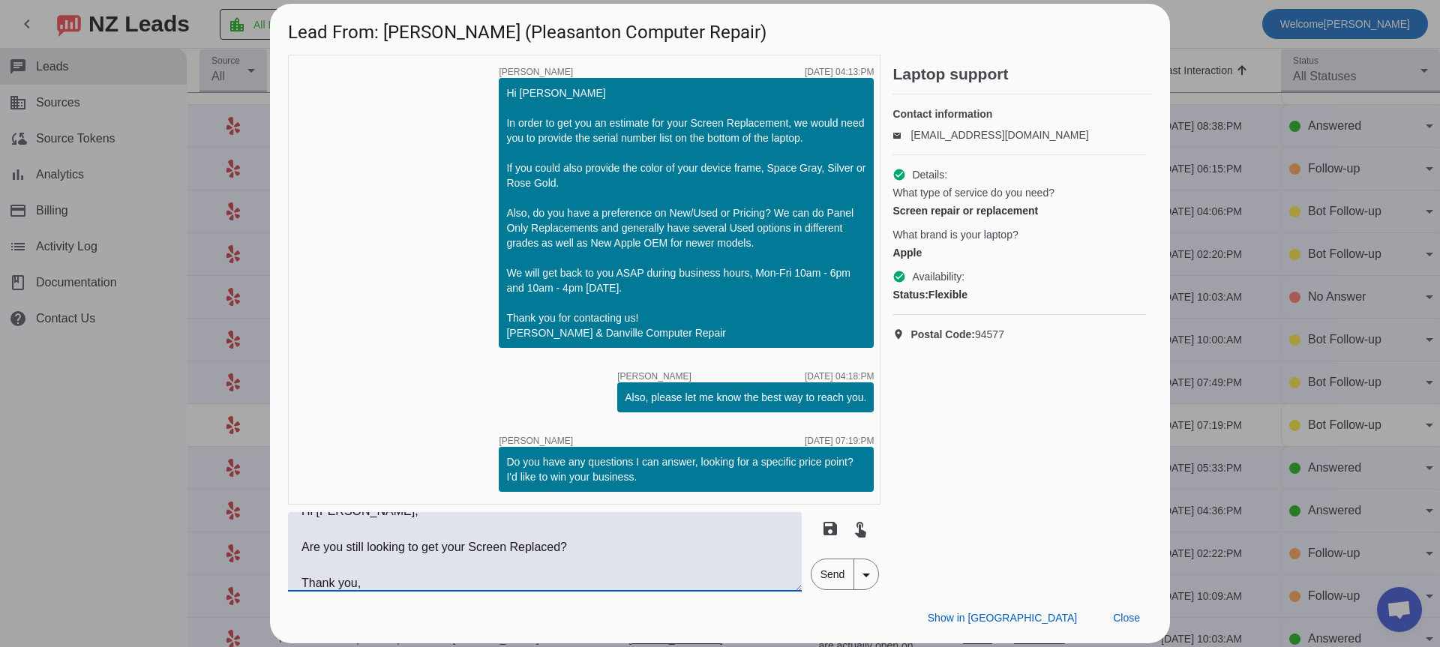
scroll to position [31, 0]
type textarea "Hi [PERSON_NAME], Are you still looking to get your Screen Replaced? Thank you,…"
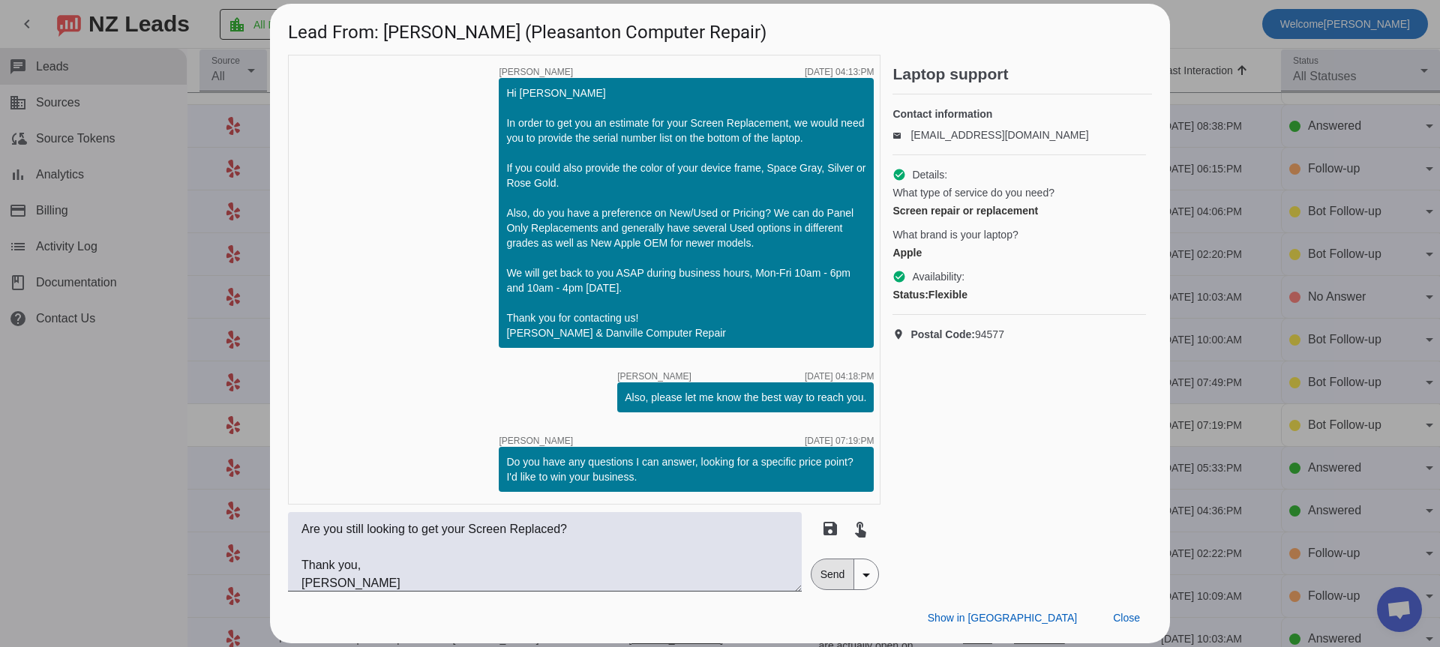
click at [843, 582] on span "Send" at bounding box center [832, 574] width 43 height 30
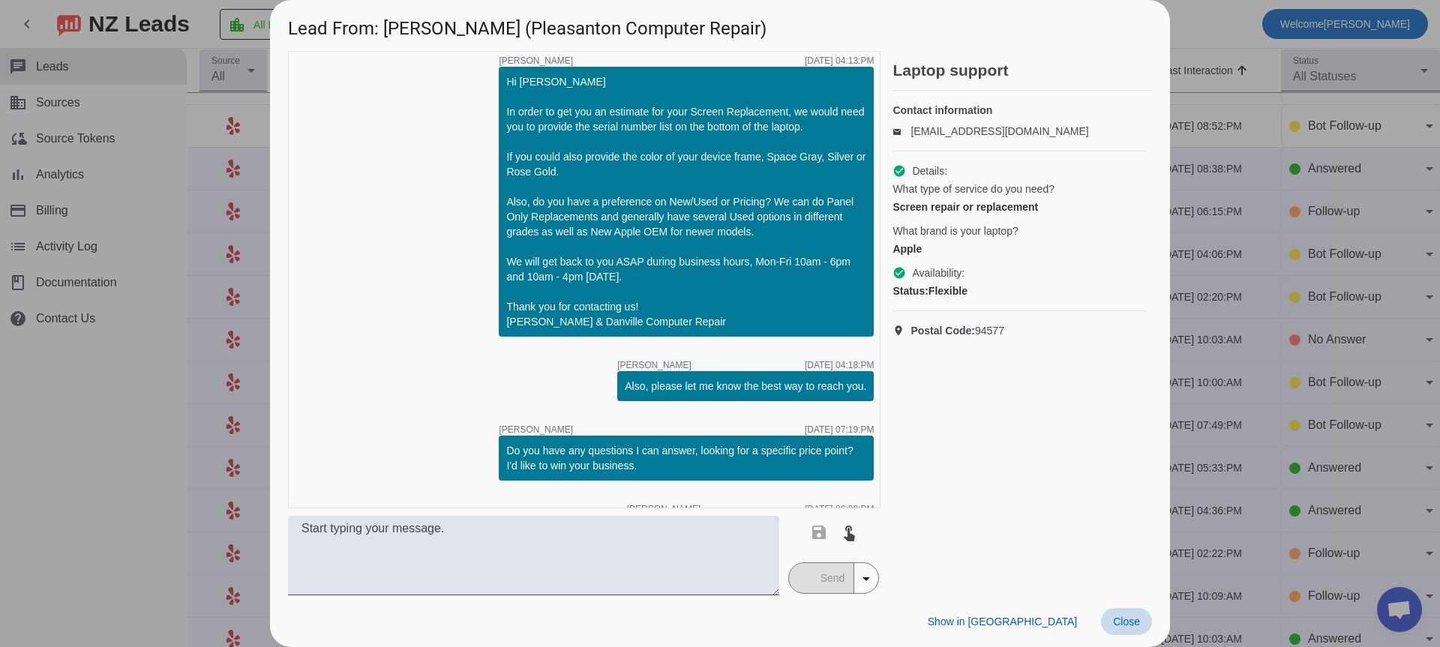
click at [1135, 622] on span "Close" at bounding box center [1126, 622] width 27 height 12
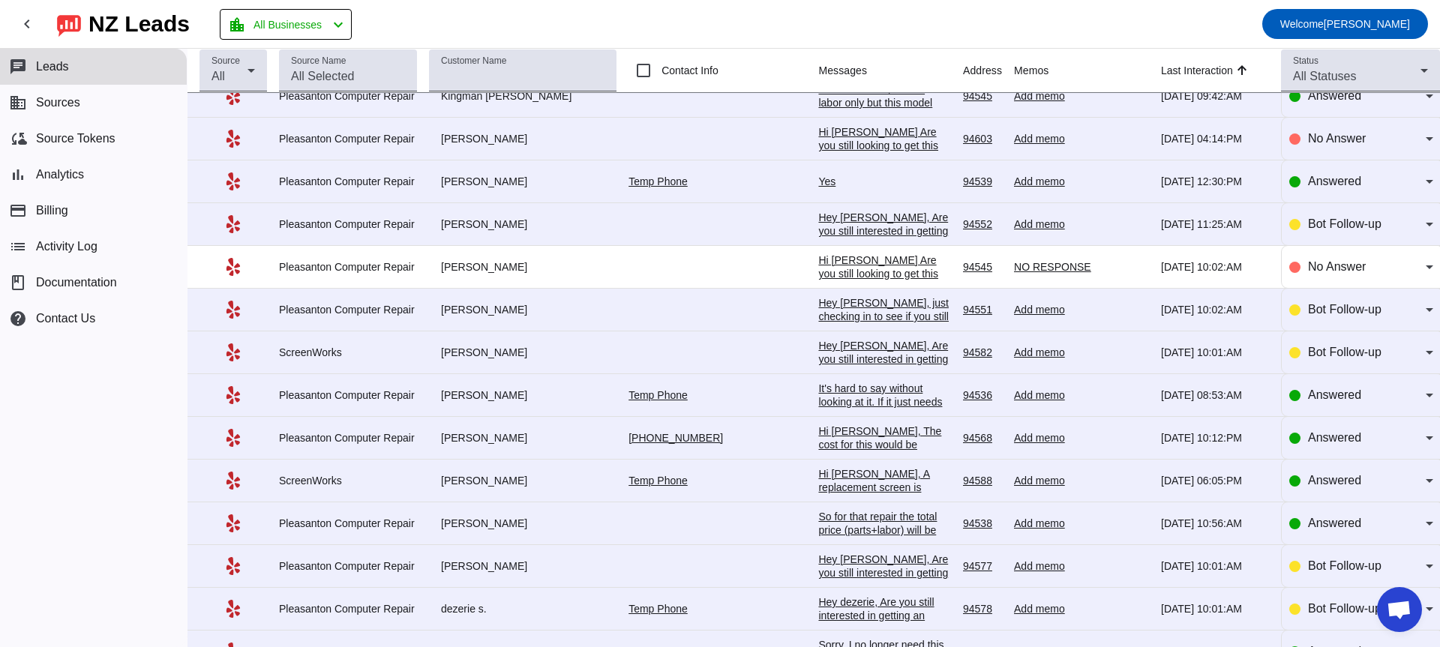
scroll to position [1258, 0]
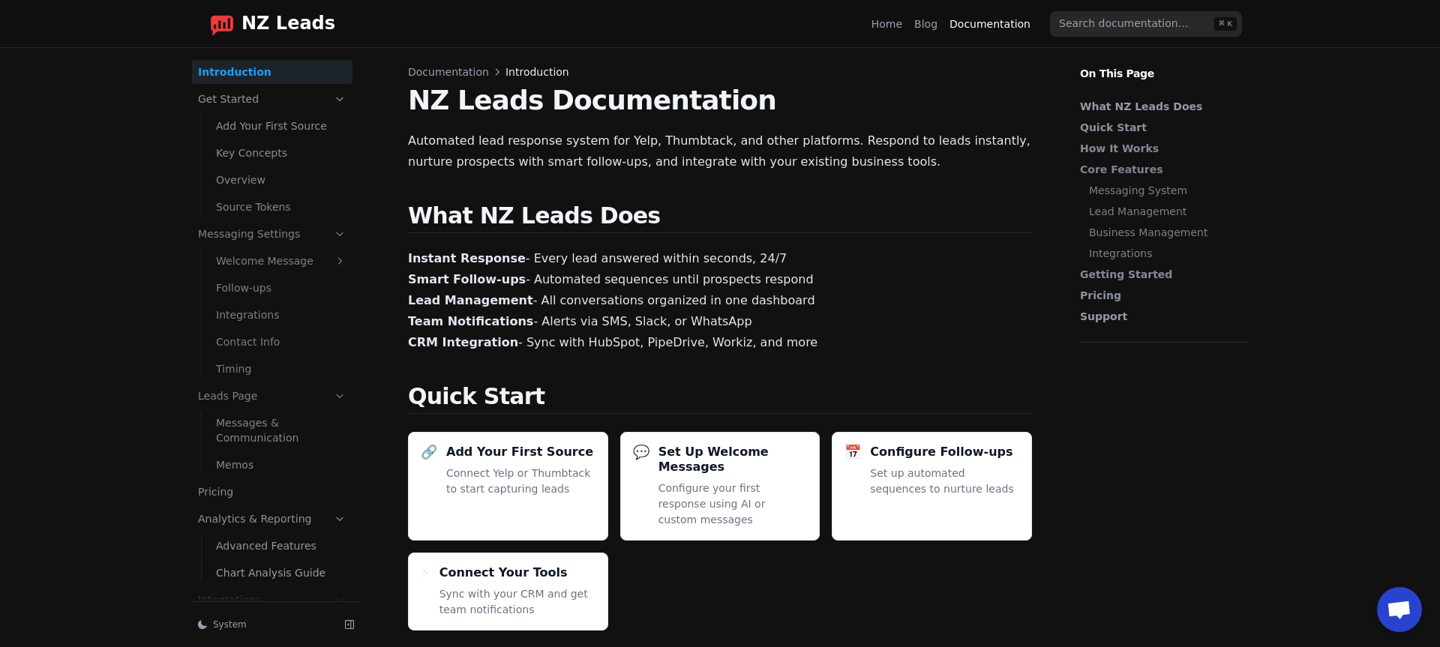
click at [1127, 29] on input "search" at bounding box center [1146, 23] width 192 height 25
click at [1093, 28] on input "search" at bounding box center [1146, 23] width 192 height 25
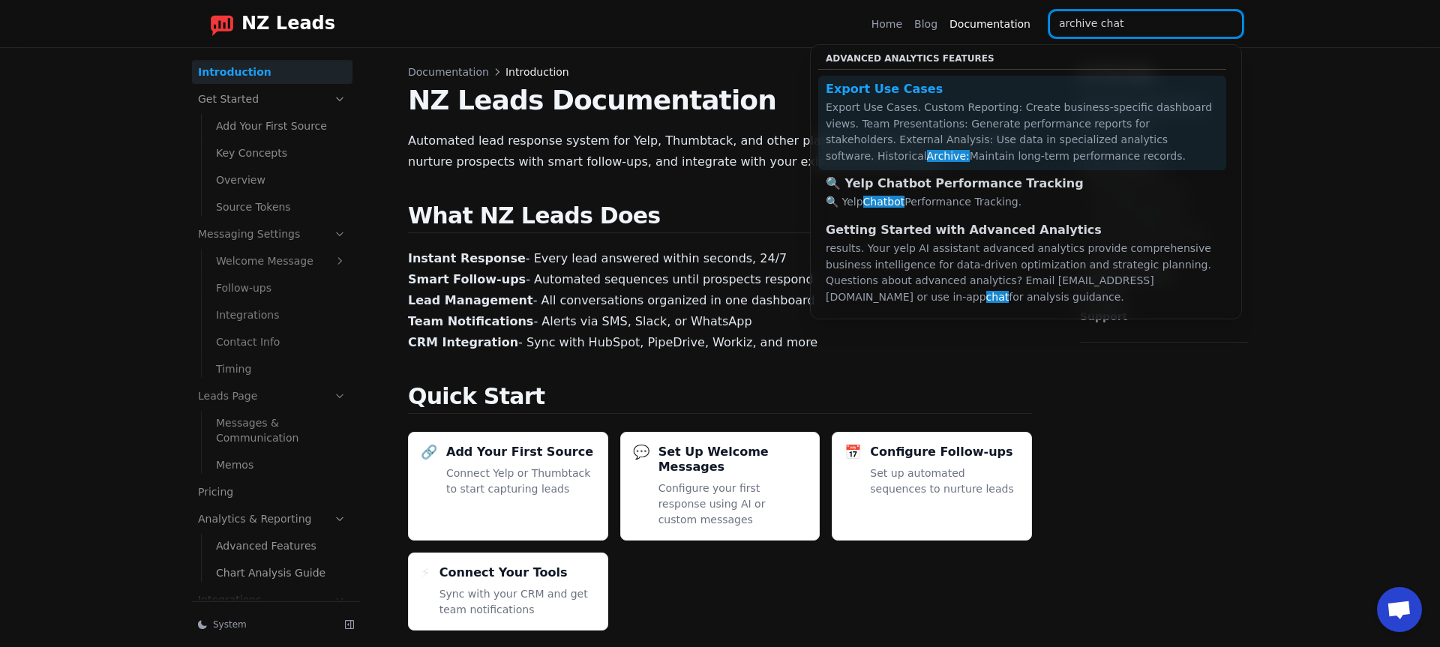
type input "archive chat"
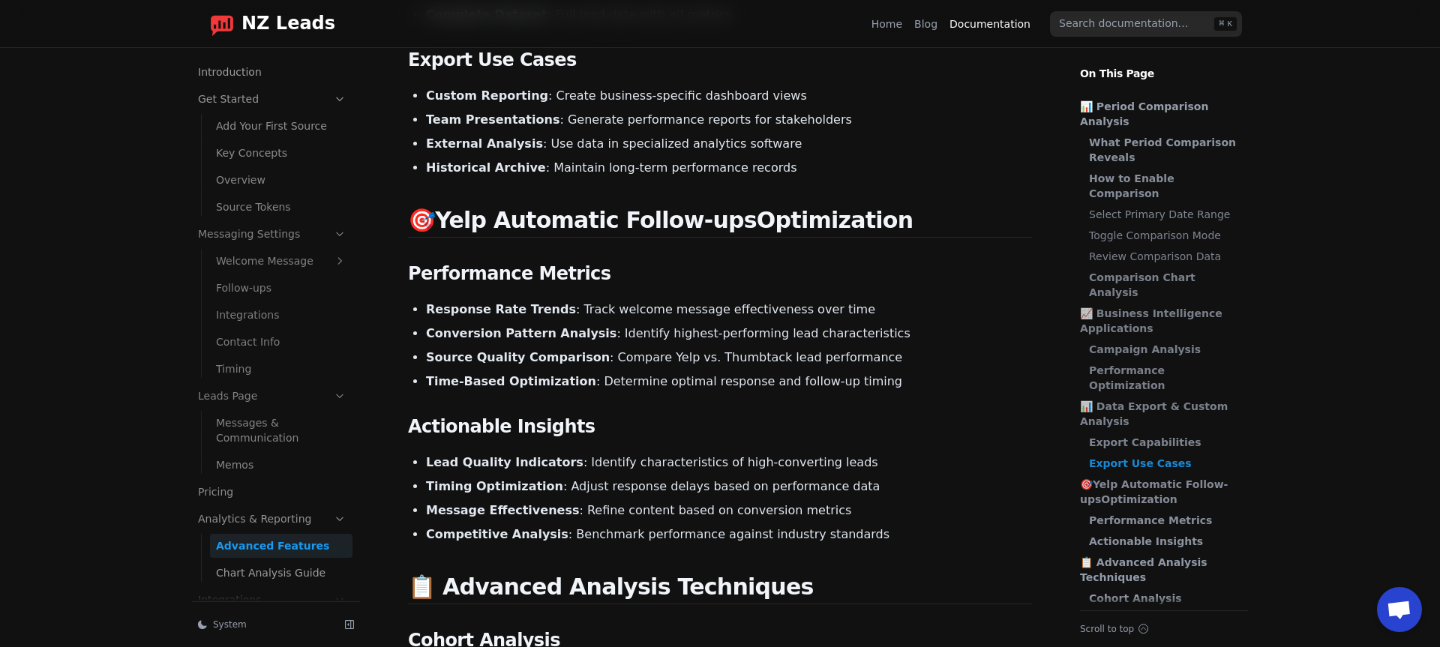
scroll to position [88, 0]
